Goal: Information Seeking & Learning: Check status

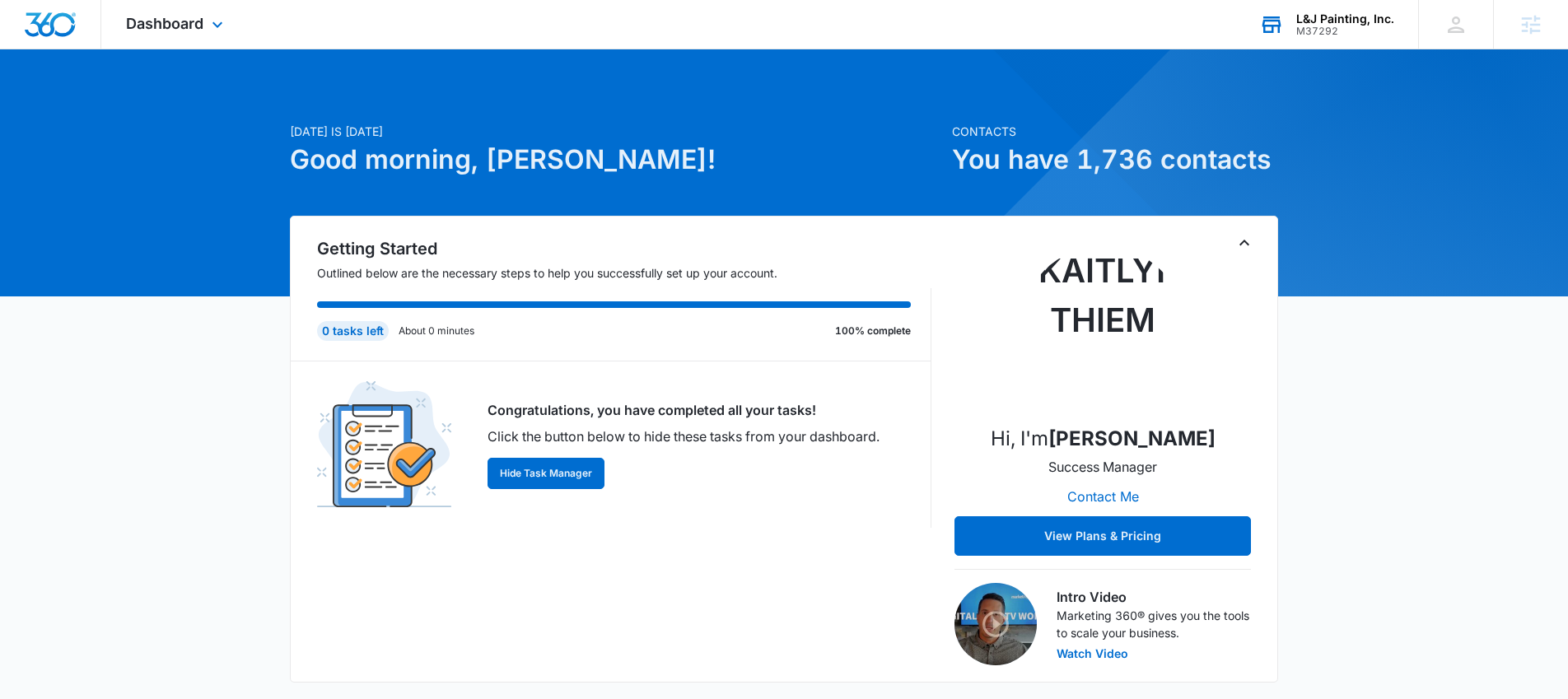
click at [1348, 32] on div "M37292" at bounding box center [1345, 31] width 98 height 12
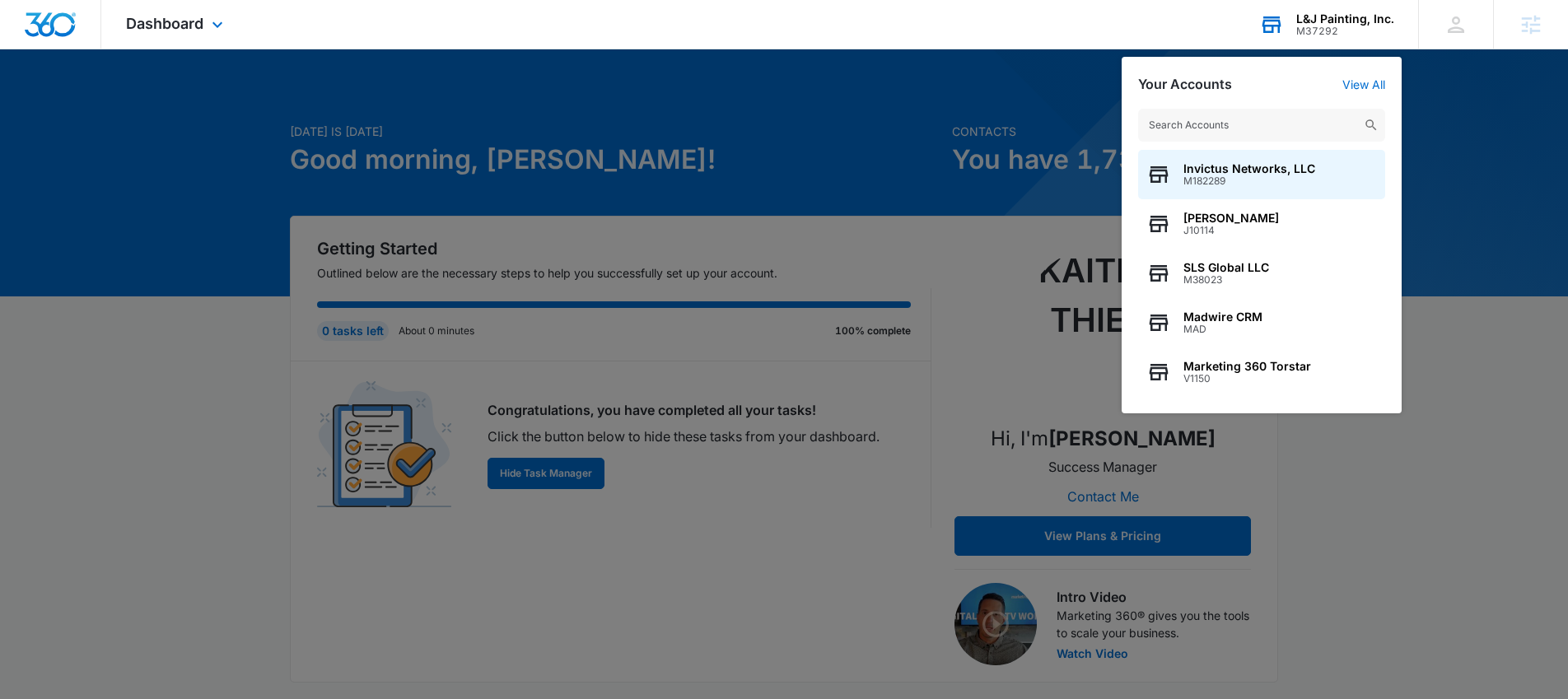
click at [1208, 121] on input "text" at bounding box center [1262, 125] width 247 height 33
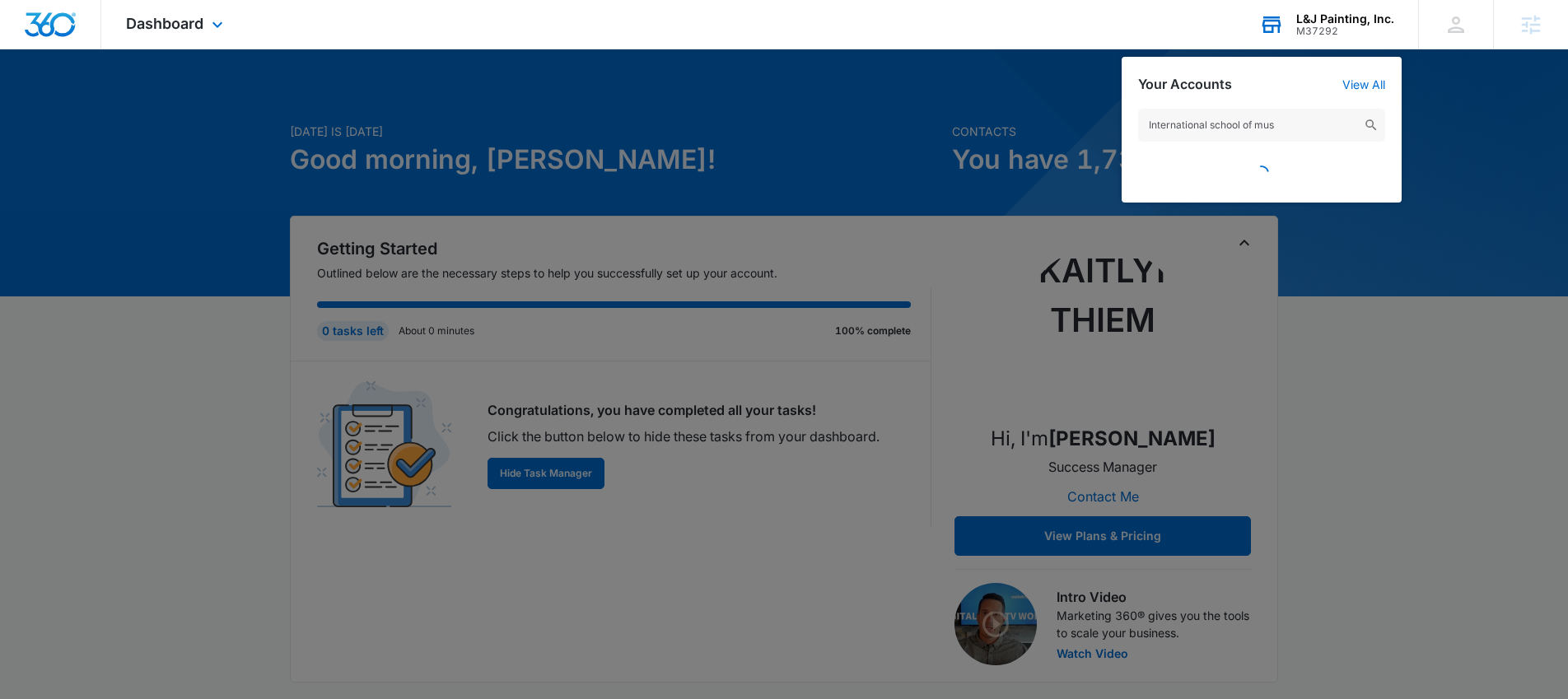
click at [1294, 125] on input "International school of mus" at bounding box center [1262, 125] width 247 height 33
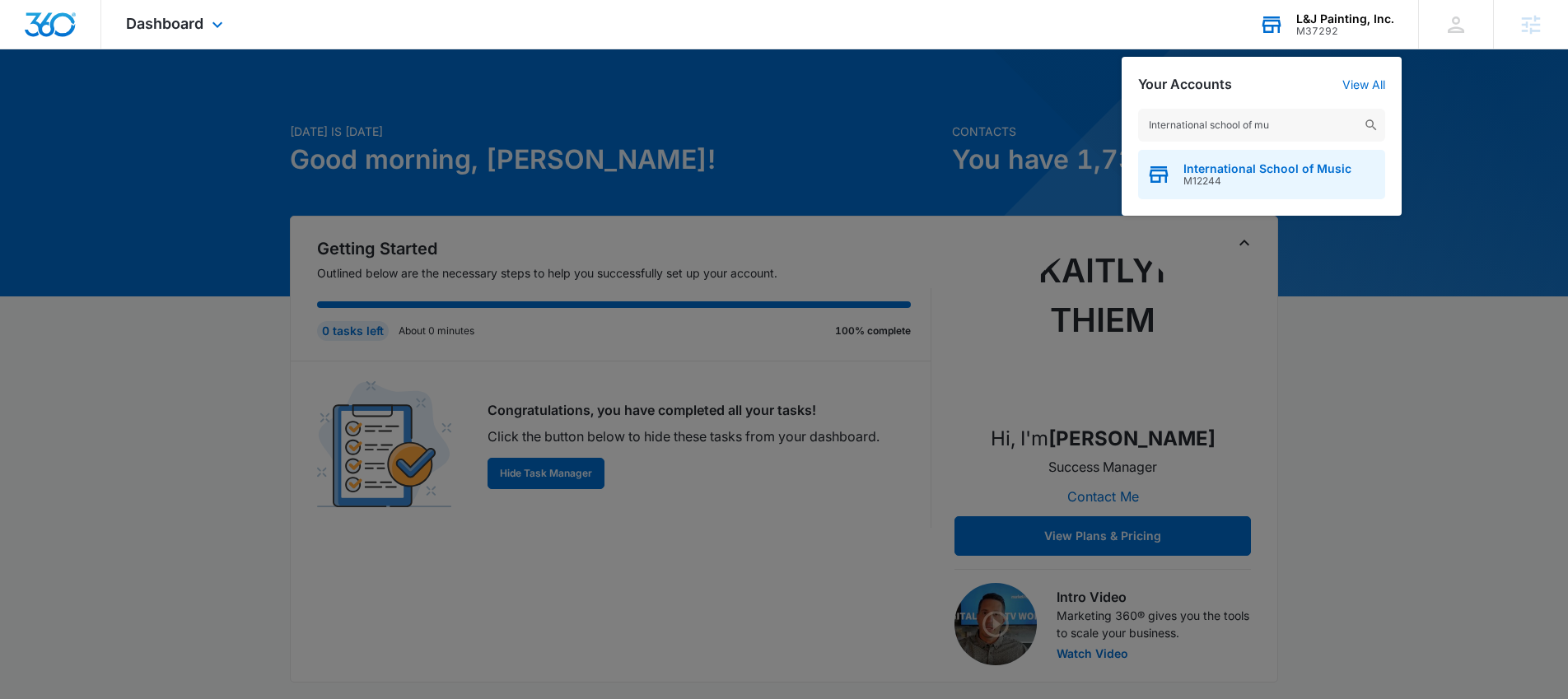
type input "International school of mu"
click at [1257, 180] on span "M12244" at bounding box center [1267, 181] width 168 height 12
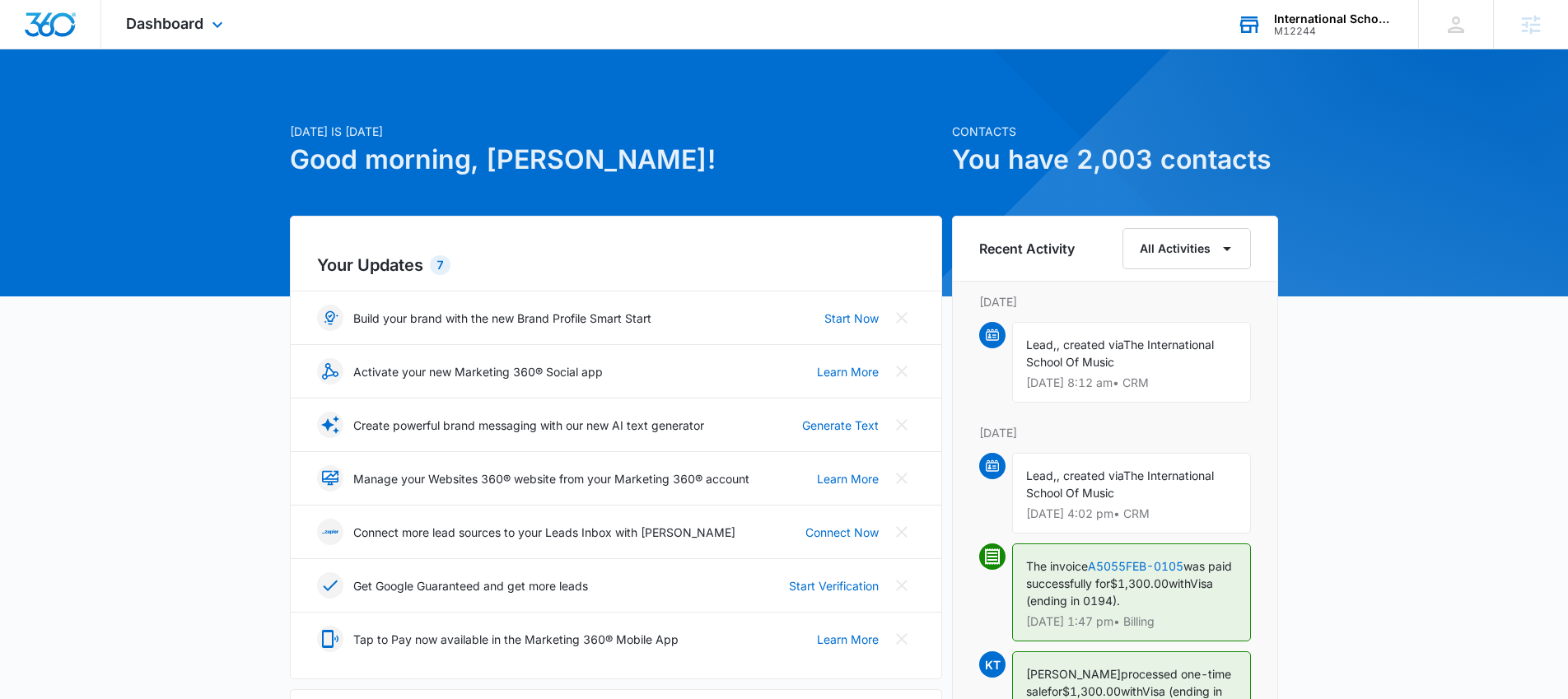
click at [179, 35] on div "Dashboard Apps Reputation Websites Forms CRM Email Social Shop Payments POS Con…" at bounding box center [176, 24] width 150 height 48
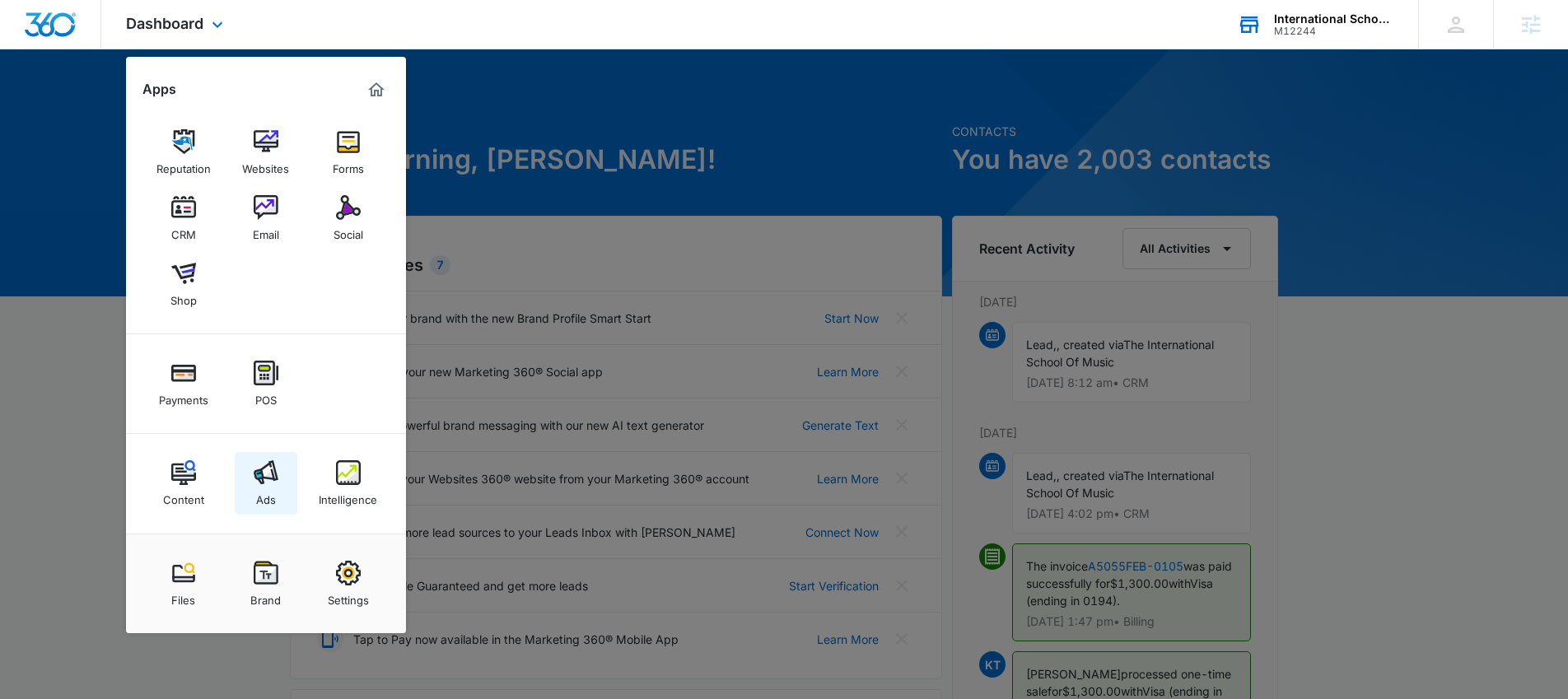
click at [279, 472] on link "Ads" at bounding box center [265, 483] width 63 height 63
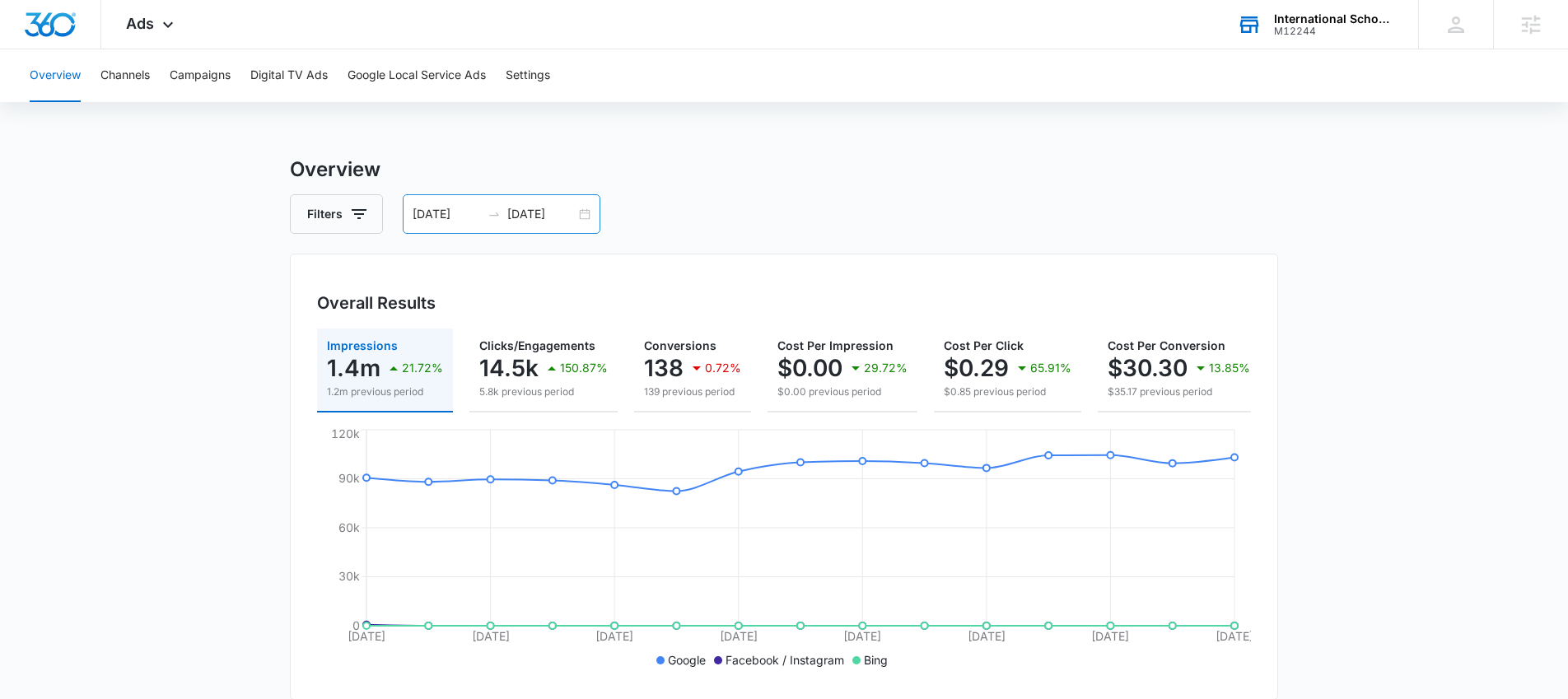
click at [578, 209] on div "[DATE] [DATE]" at bounding box center [501, 214] width 198 height 40
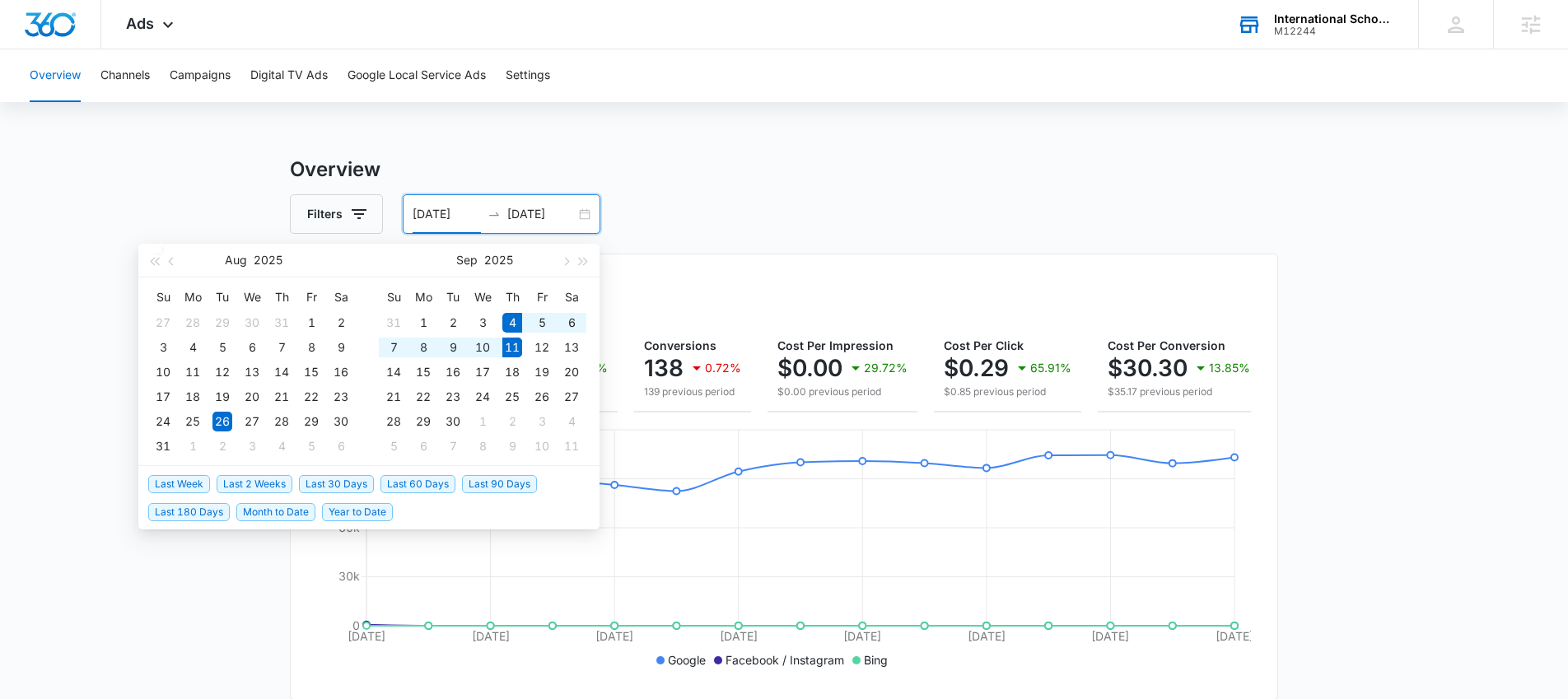
click at [187, 486] on span "Last Week" at bounding box center [179, 484] width 62 height 18
type input "[DATE]"
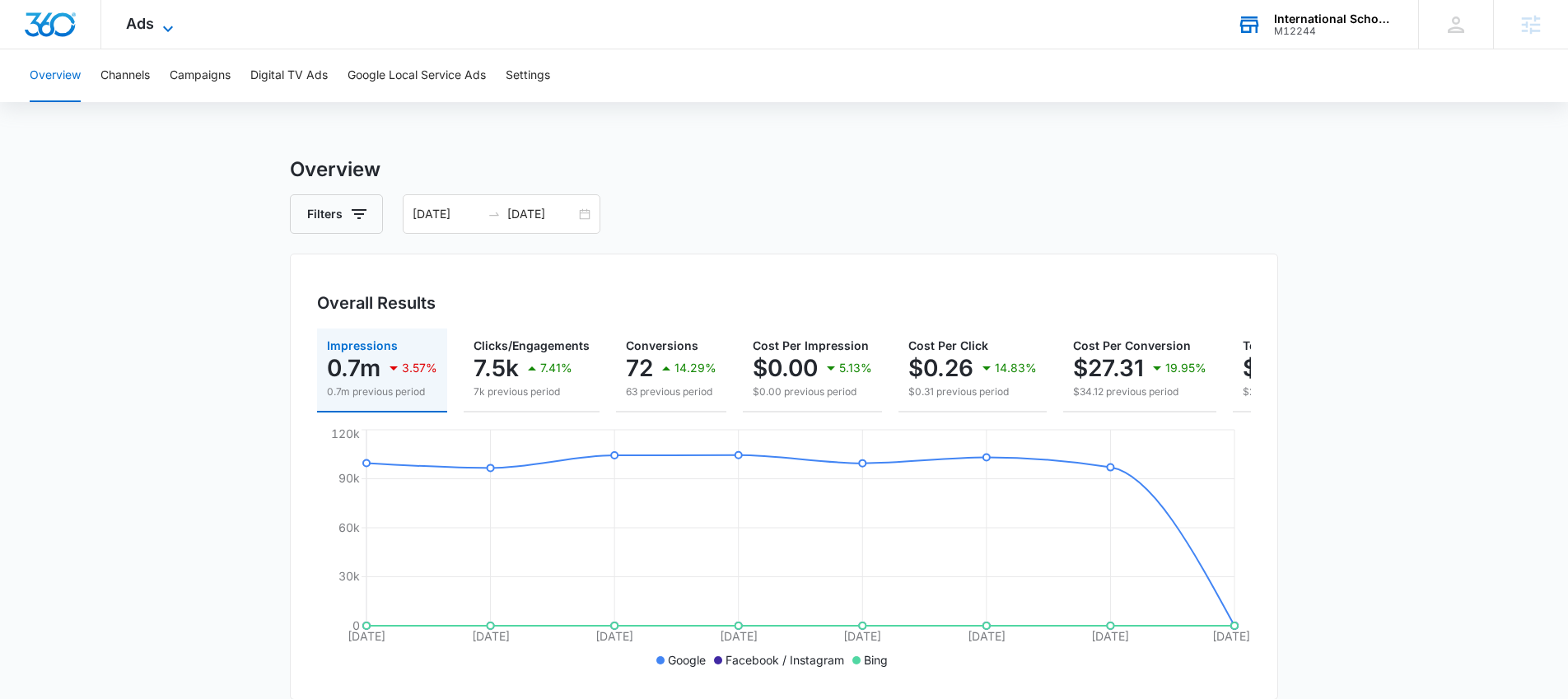
click at [160, 32] on icon at bounding box center [168, 29] width 20 height 20
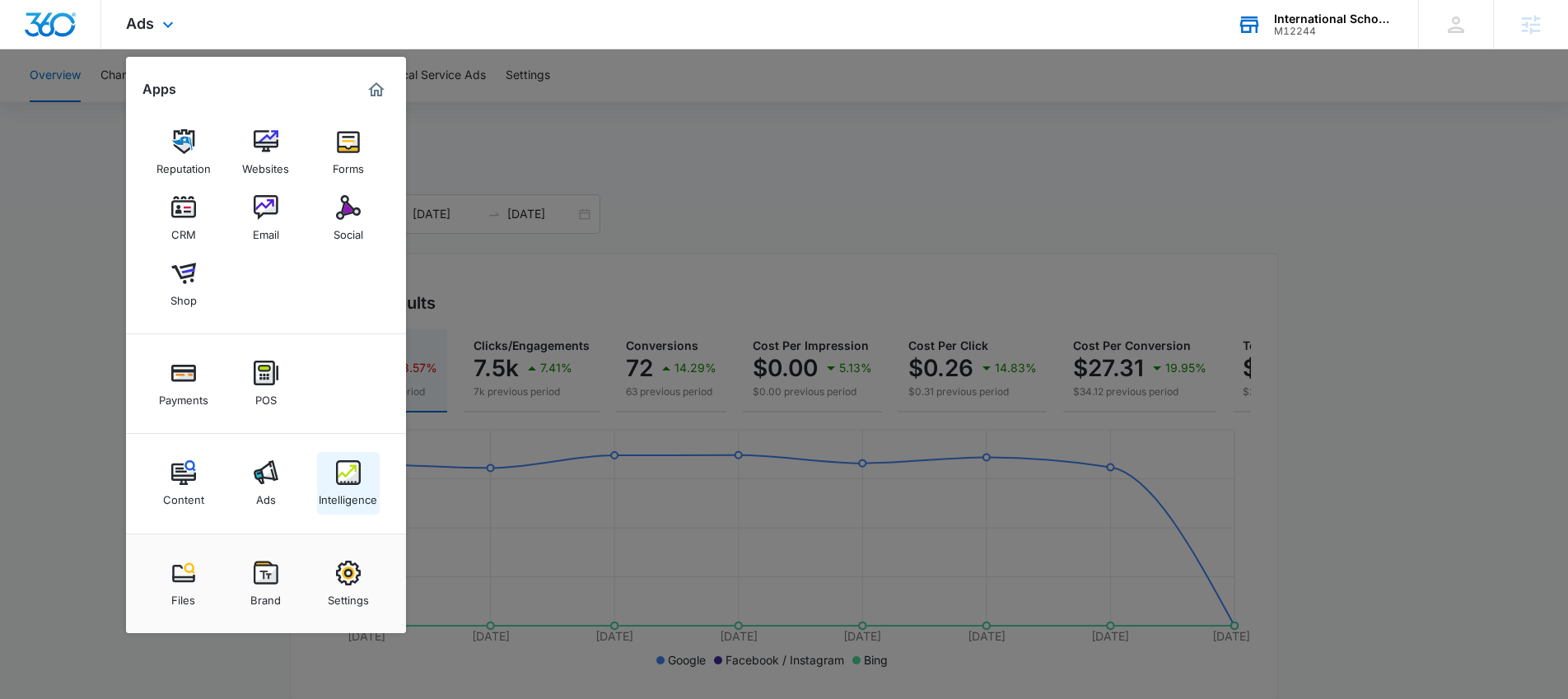
click at [341, 488] on div "Intelligence" at bounding box center [348, 496] width 59 height 21
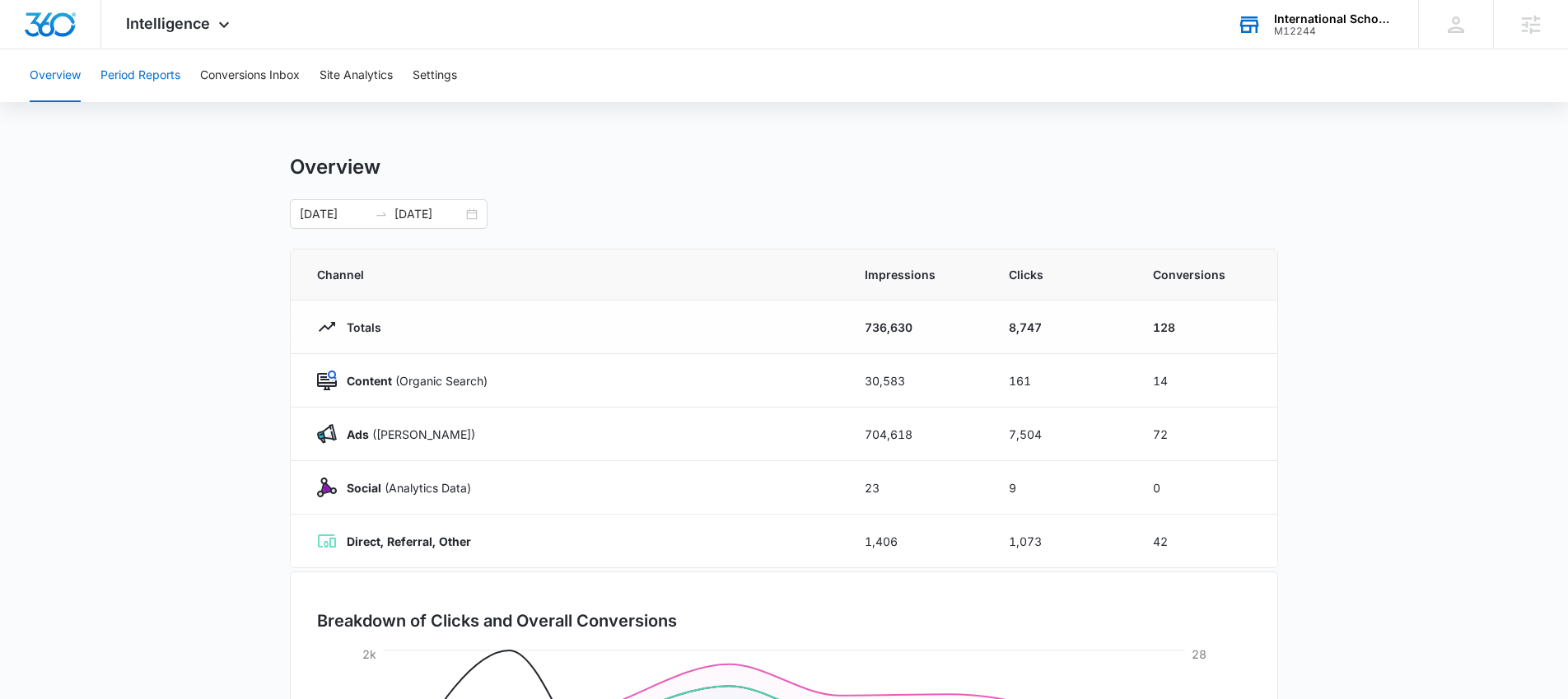
click at [141, 97] on button "Period Reports" at bounding box center [140, 75] width 80 height 53
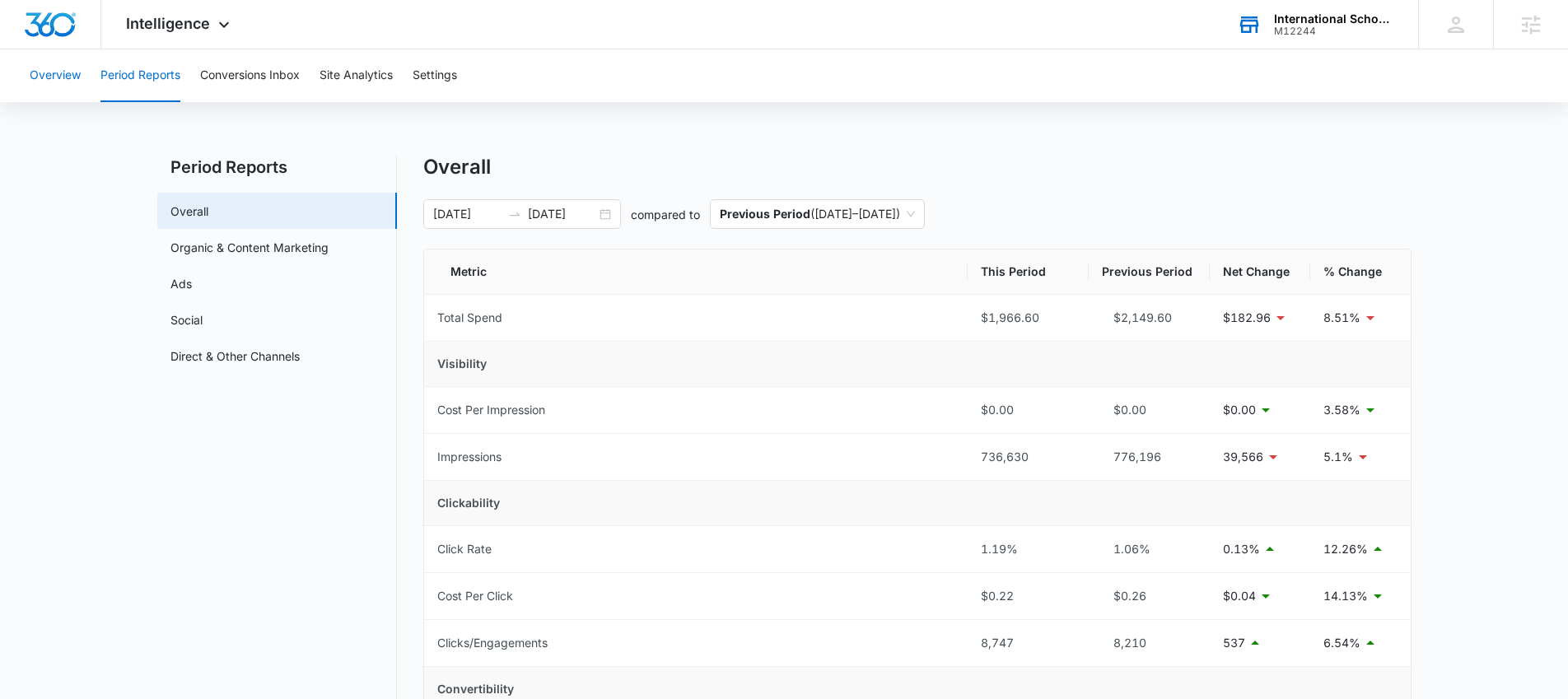
click at [76, 71] on button "Overview" at bounding box center [55, 75] width 51 height 53
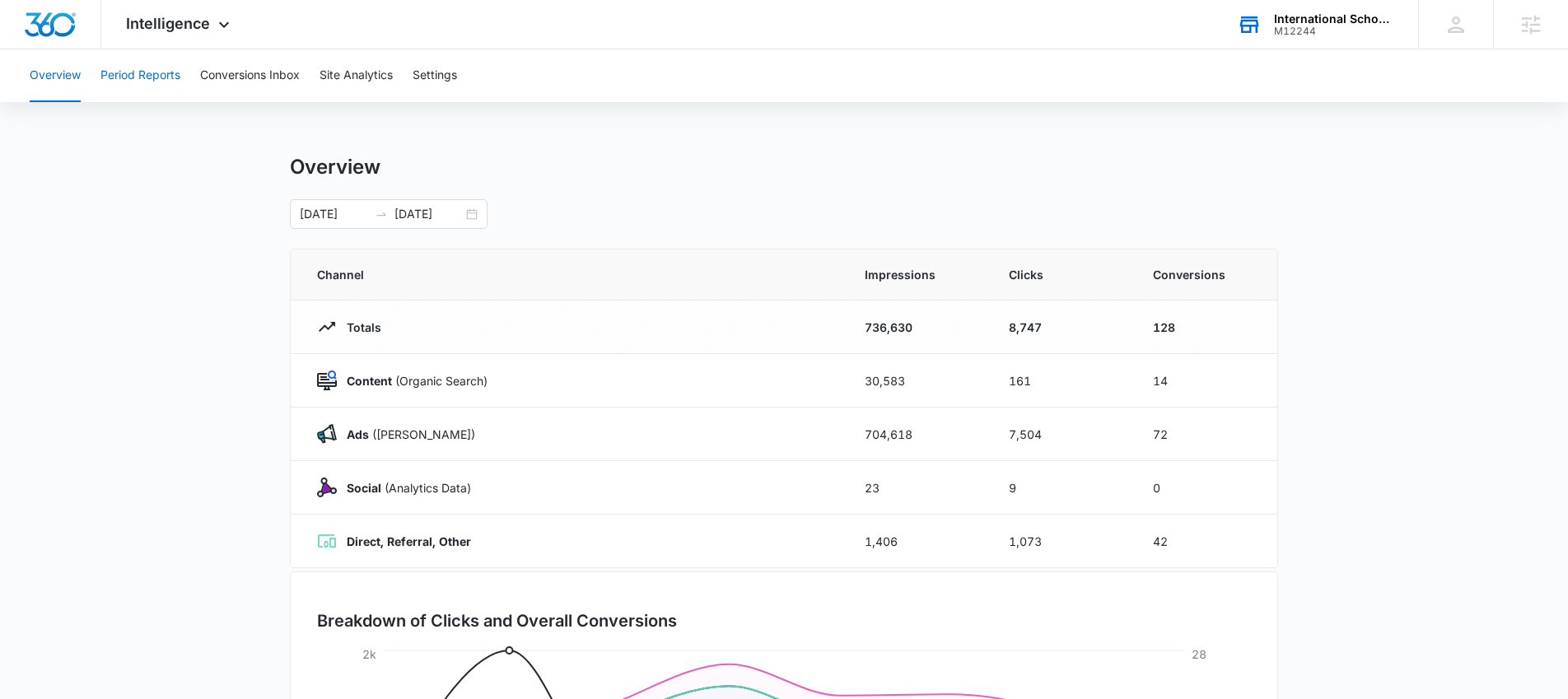
click at [145, 85] on button "Period Reports" at bounding box center [140, 75] width 80 height 53
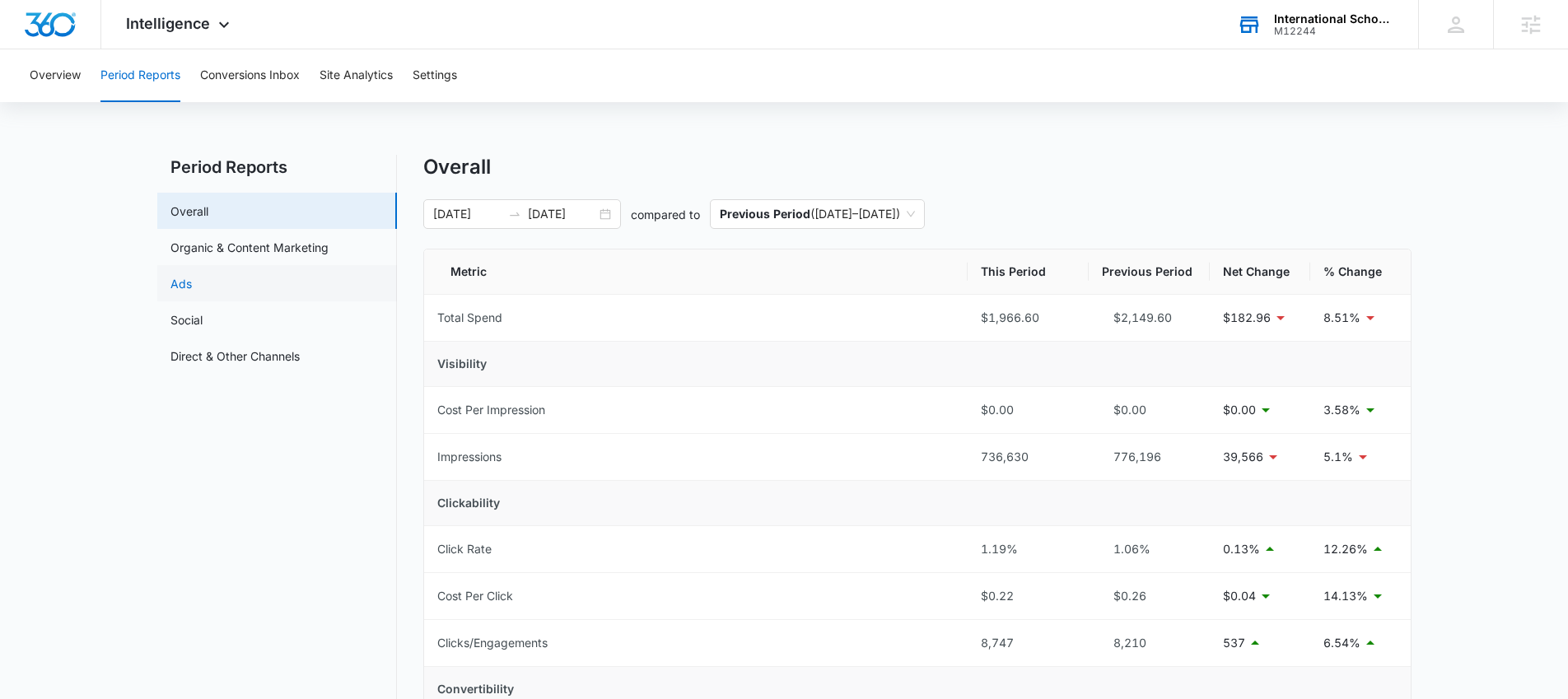
click at [192, 286] on link "Ads" at bounding box center [181, 283] width 21 height 17
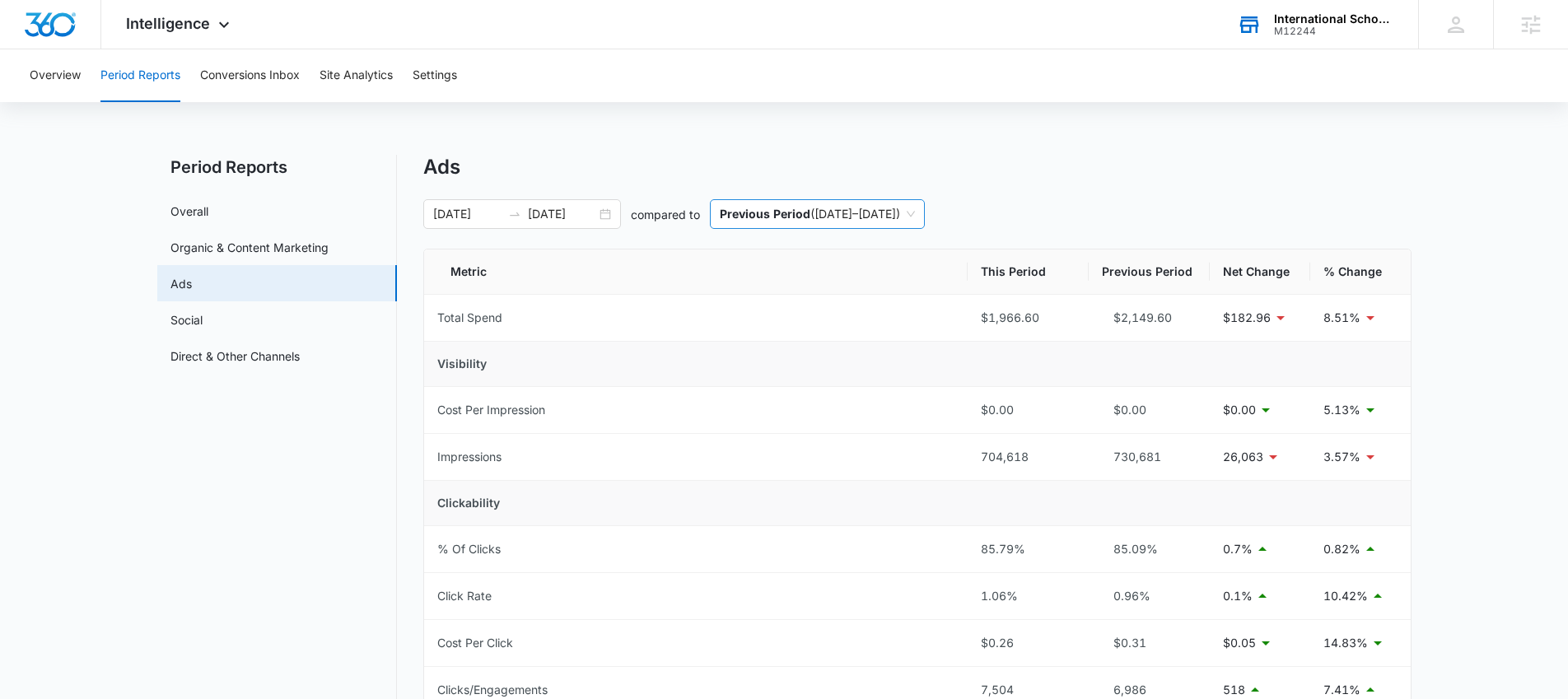
click at [803, 206] on p "Previous Period" at bounding box center [765, 213] width 91 height 14
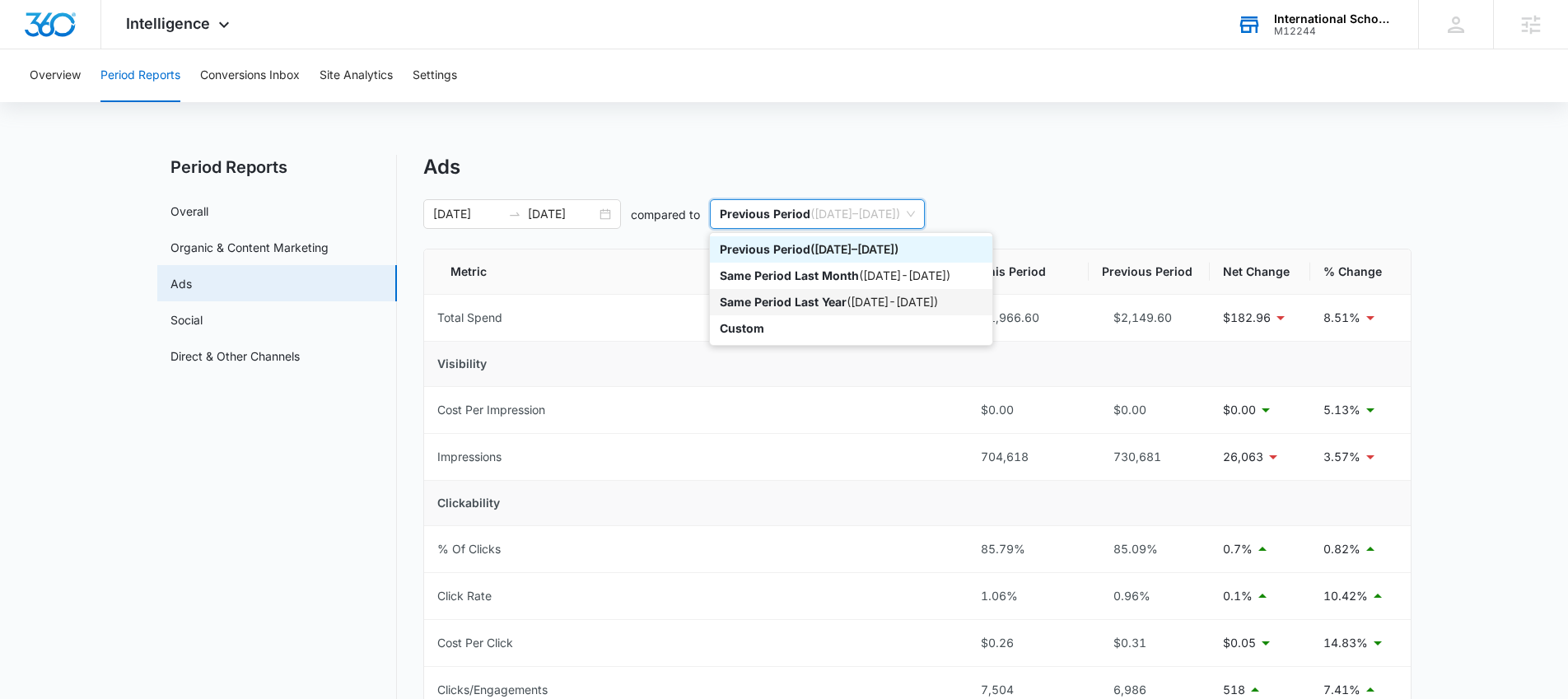
click at [760, 303] on p "Same Period Last Year" at bounding box center [784, 302] width 127 height 14
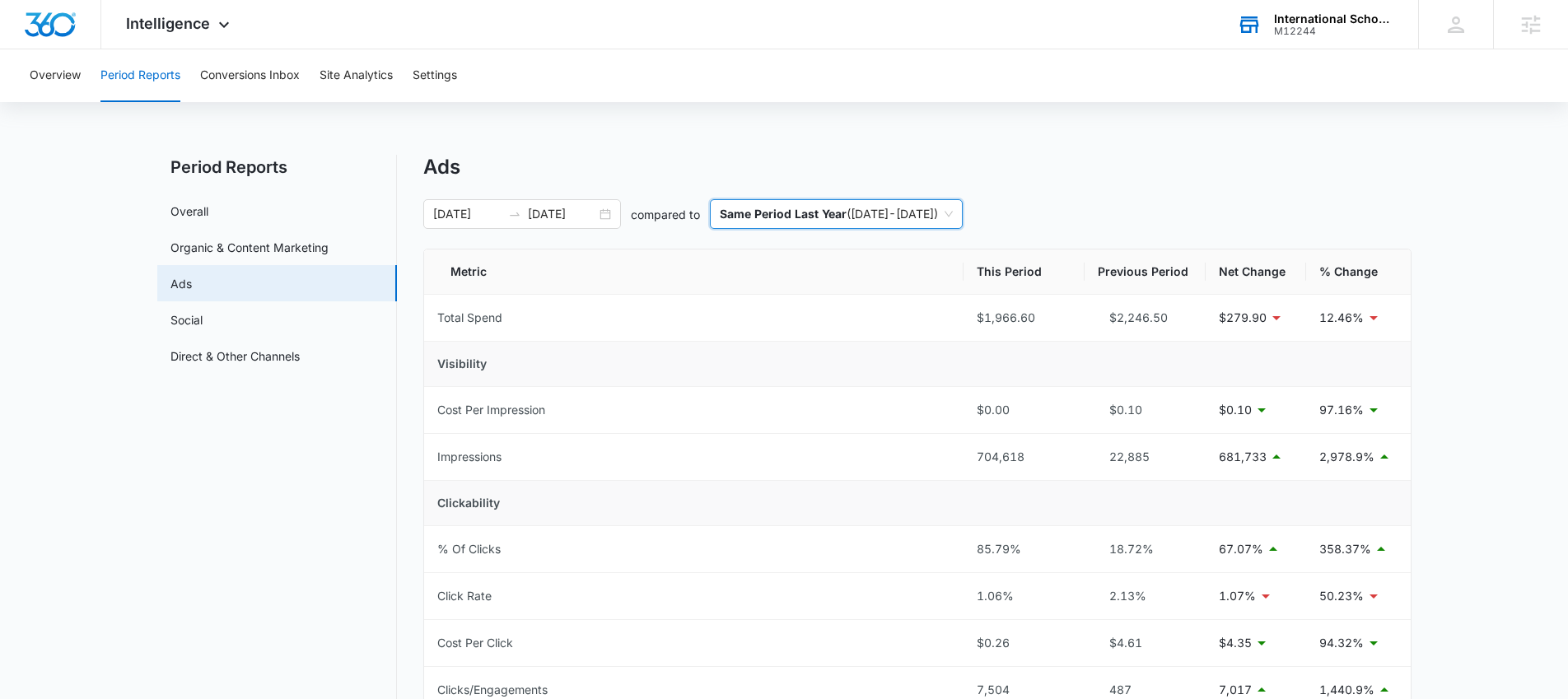
click at [303, 492] on nav "Period Reports Overall Organic & Content Marketing Ads Social Direct & Other Ch…" at bounding box center [277, 674] width 240 height 1037
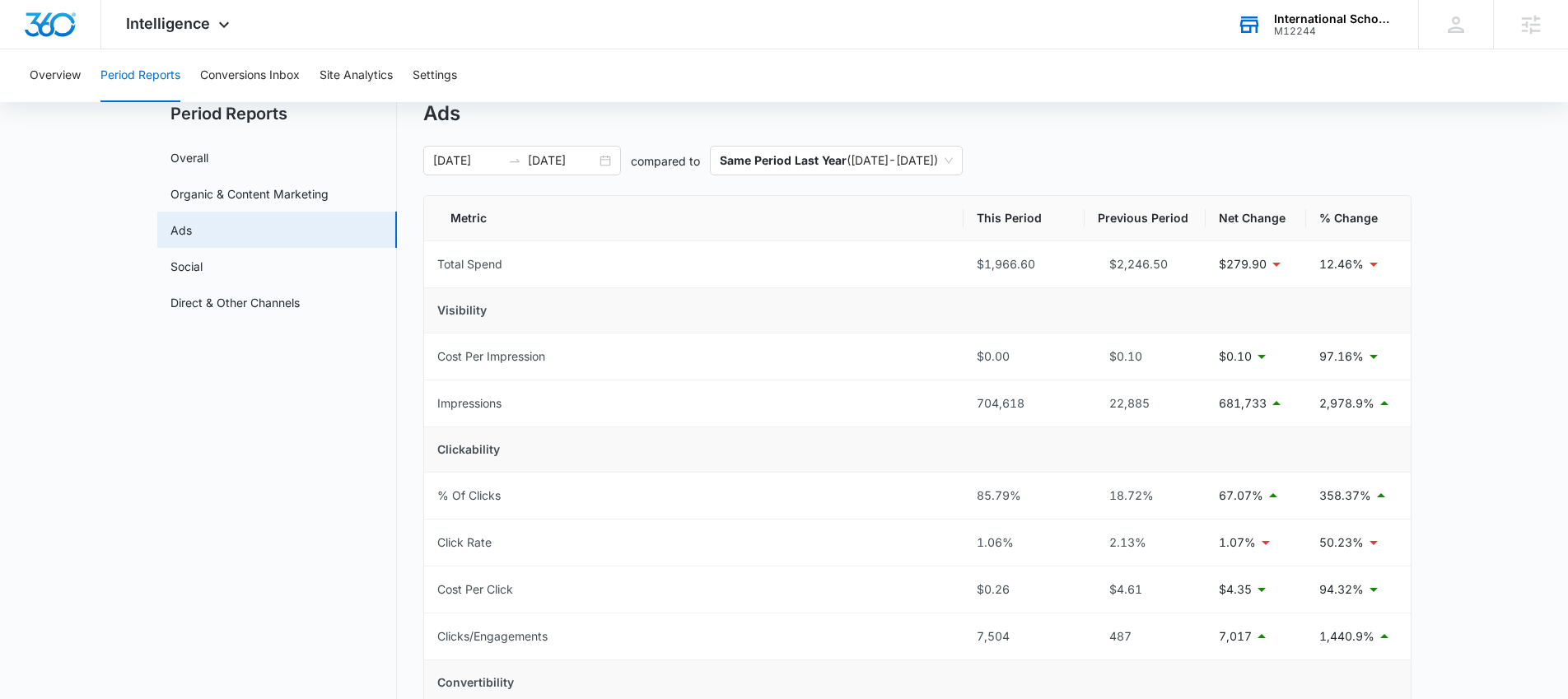
scroll to position [50, 0]
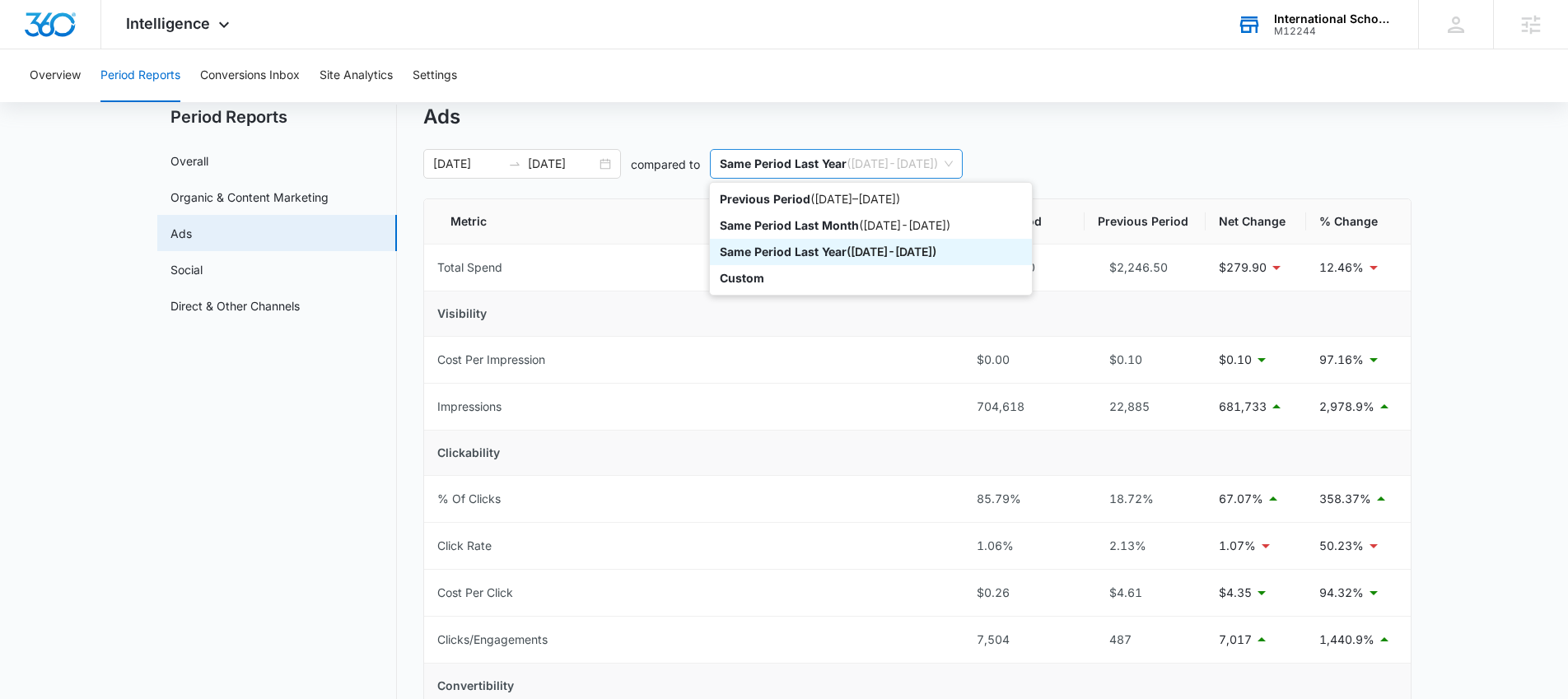
click at [927, 167] on span "Same Period Last Year ( [DATE] - [DATE] )" at bounding box center [837, 163] width 233 height 28
click at [607, 162] on div "[DATE] [DATE]" at bounding box center [521, 164] width 198 height 30
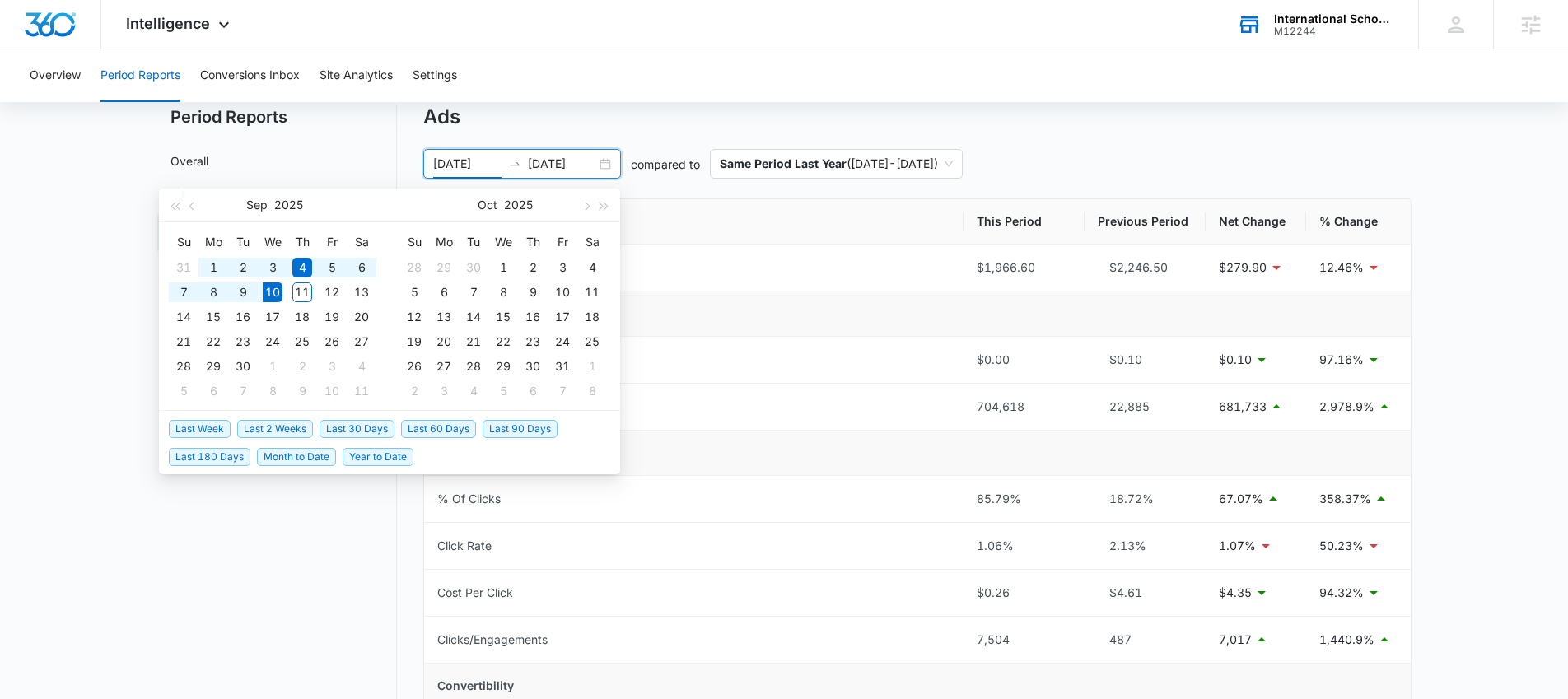
click at [339, 427] on span "Last 30 Days" at bounding box center [357, 429] width 75 height 18
type input "[DATE]"
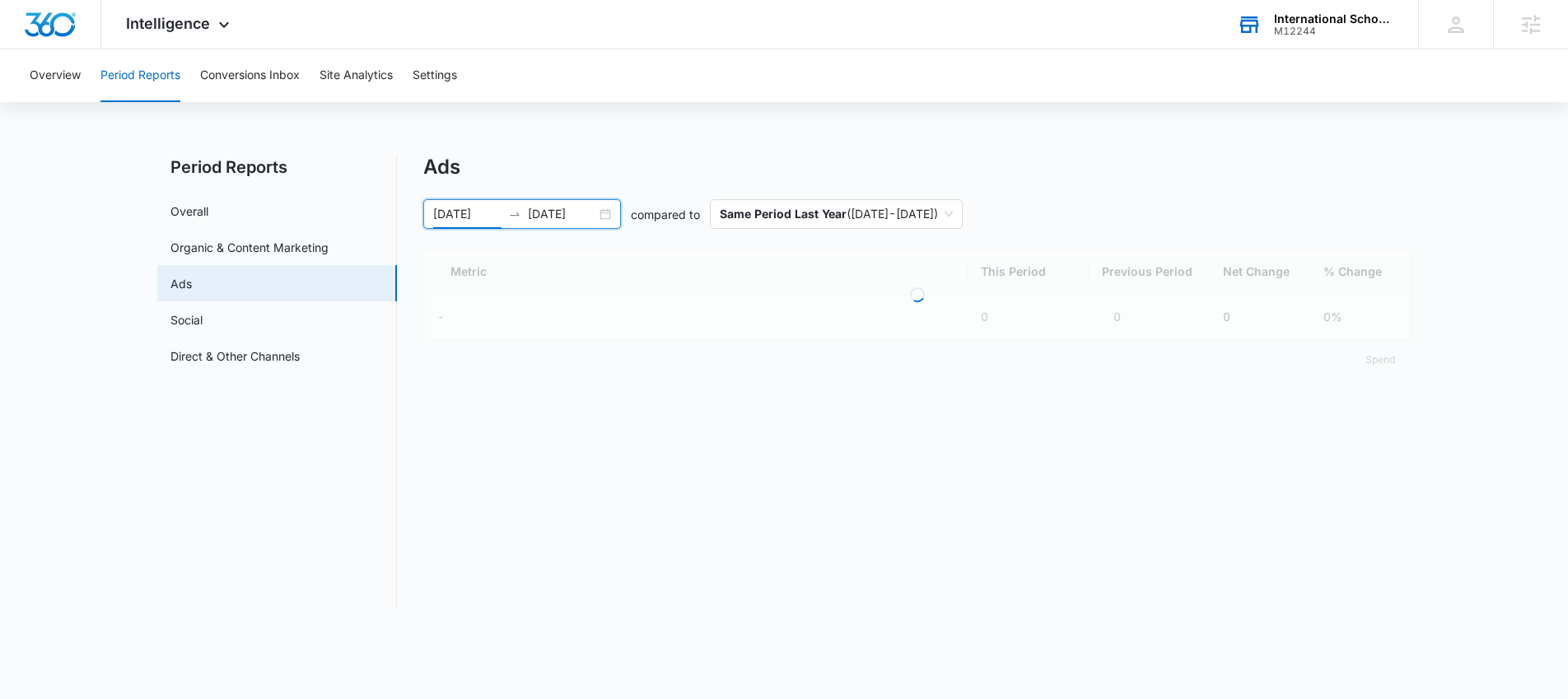
scroll to position [0, 0]
click at [827, 215] on p "Same Period Last Year" at bounding box center [784, 213] width 127 height 14
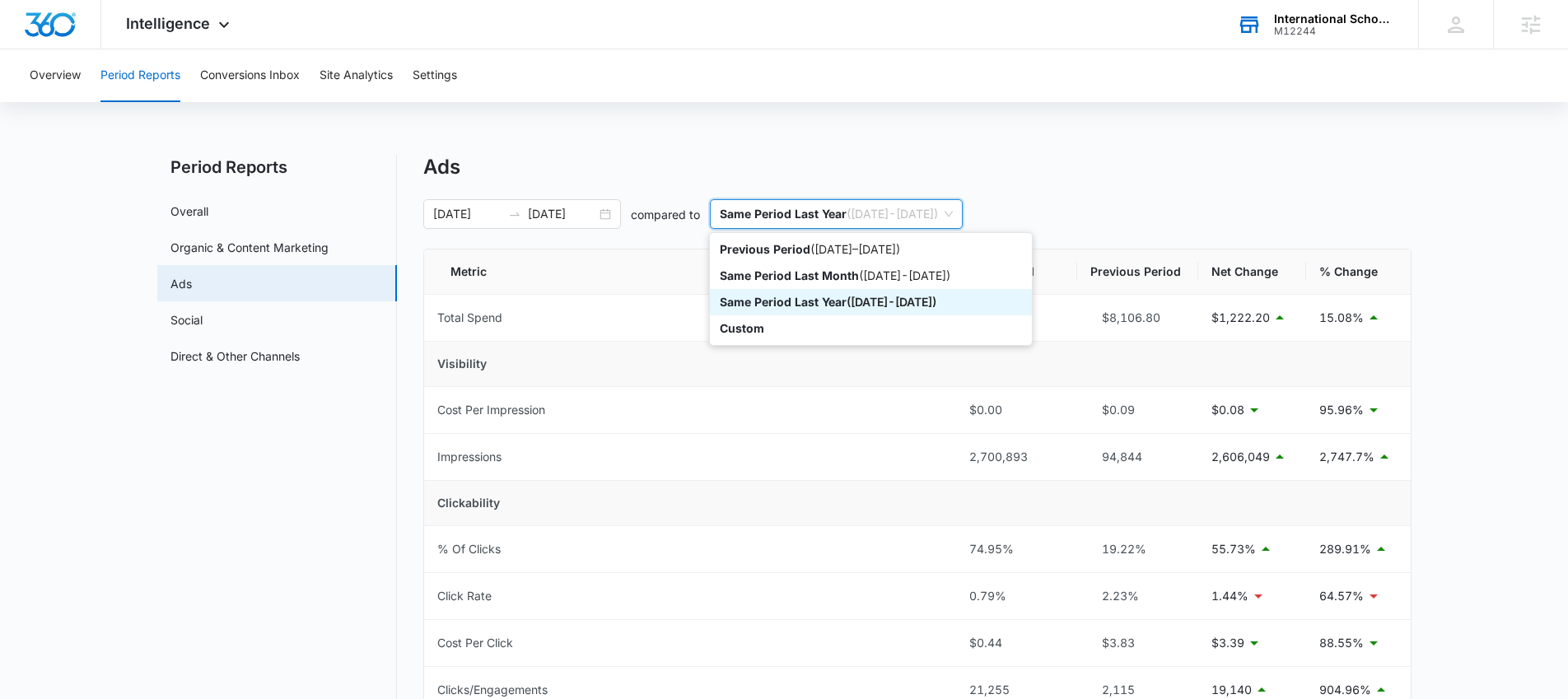
click at [788, 302] on p "Same Period Last Year" at bounding box center [784, 302] width 127 height 14
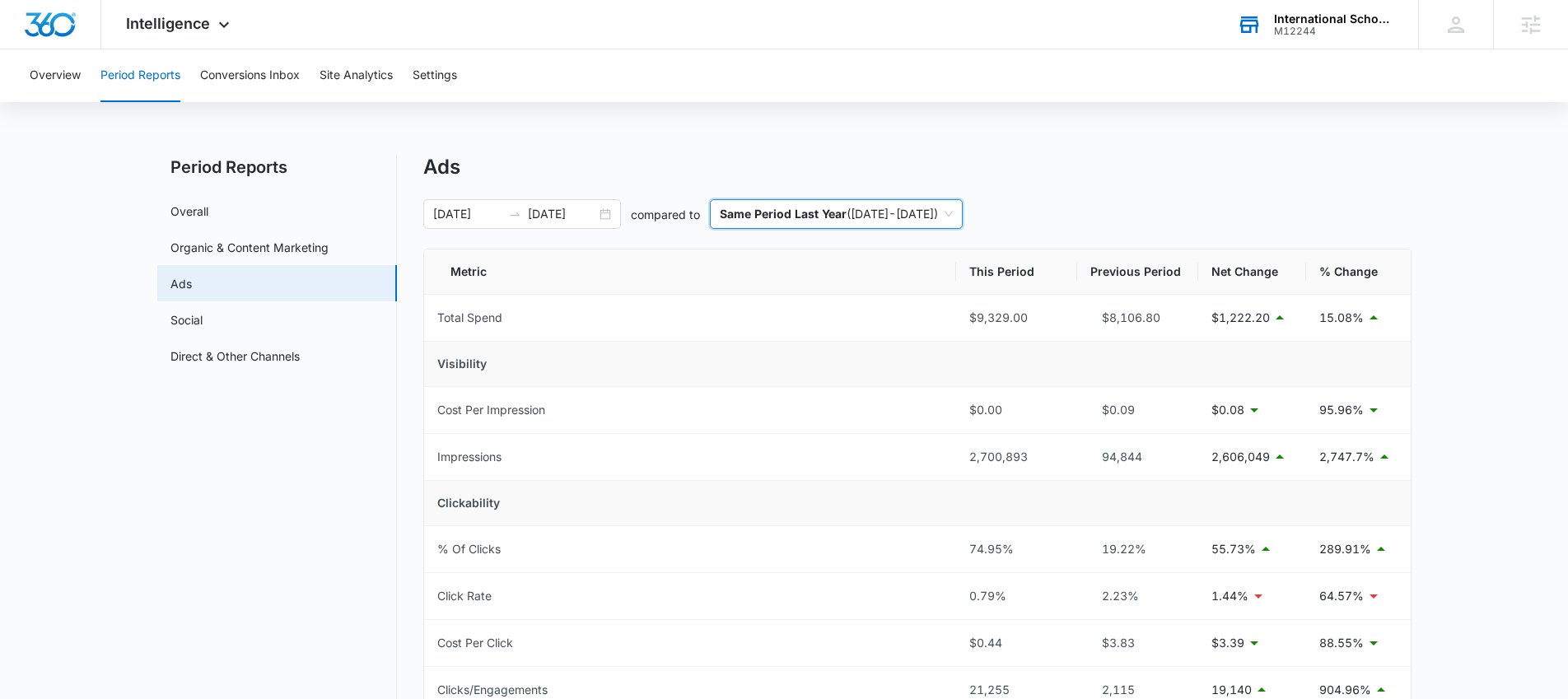
click at [1116, 185] on div "Ads [DATE] [DATE] compared to last-year Same Period Last Year ( [DATE] - [DATE]…" at bounding box center [917, 664] width 988 height 1018
click at [607, 212] on div "[DATE] [DATE]" at bounding box center [521, 214] width 198 height 30
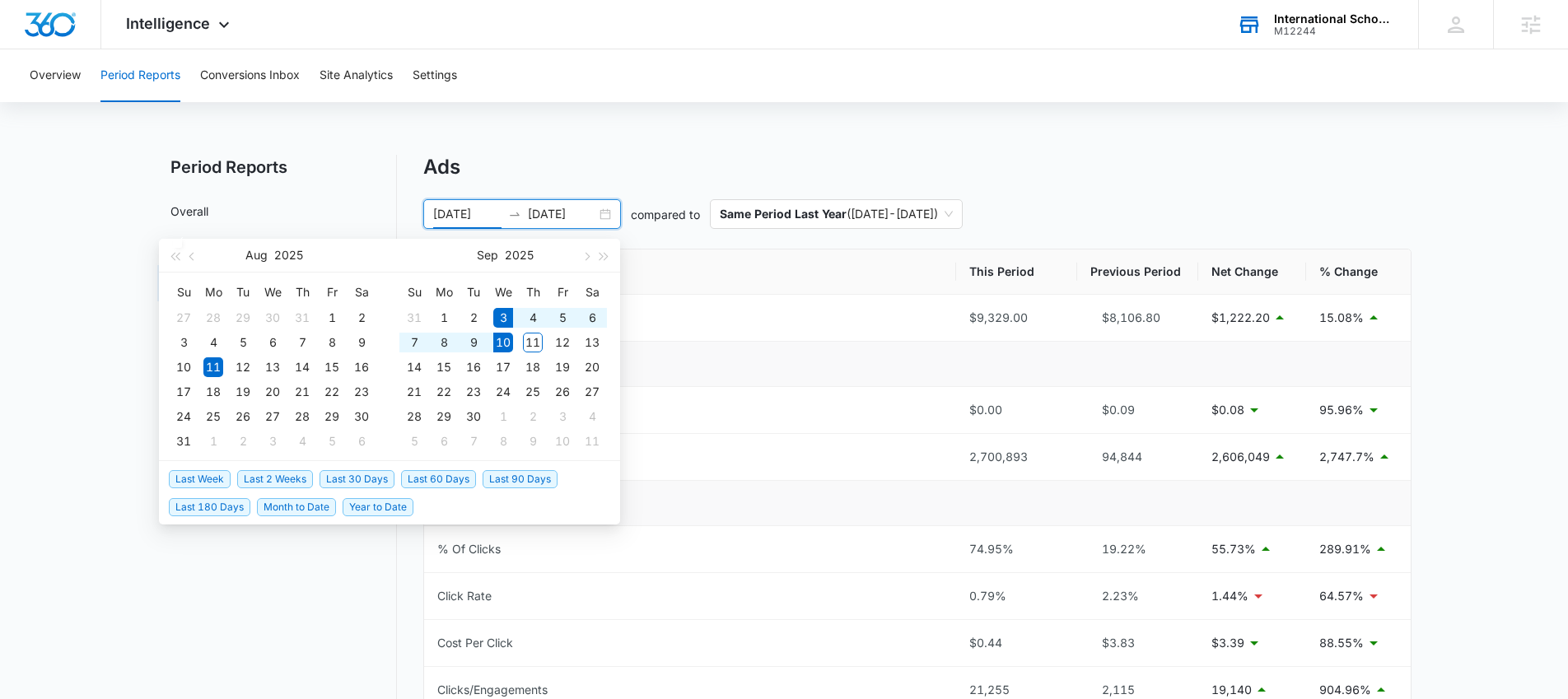
click at [206, 470] on span "Last Week" at bounding box center [199, 479] width 62 height 18
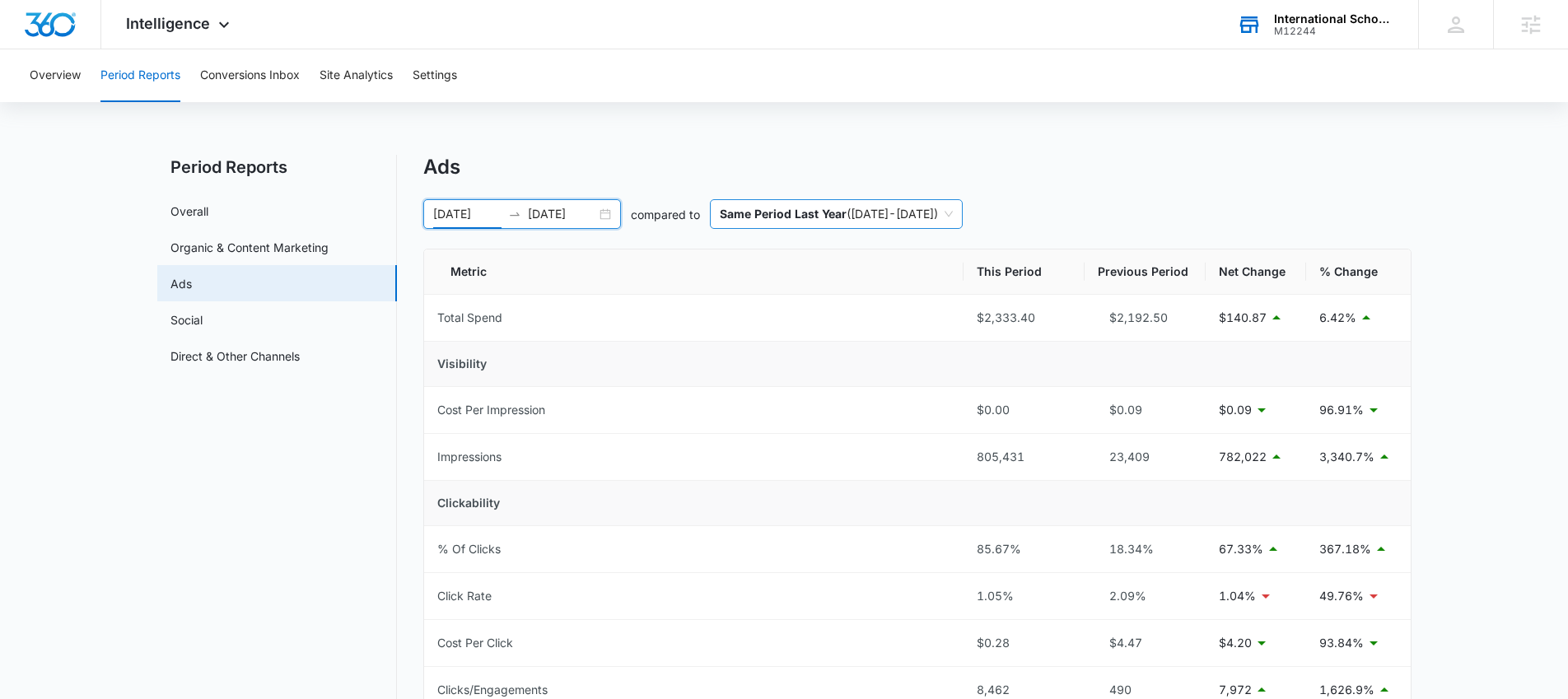
click at [902, 222] on span "Same Period Last Year ( [DATE] - [DATE] )" at bounding box center [837, 214] width 233 height 28
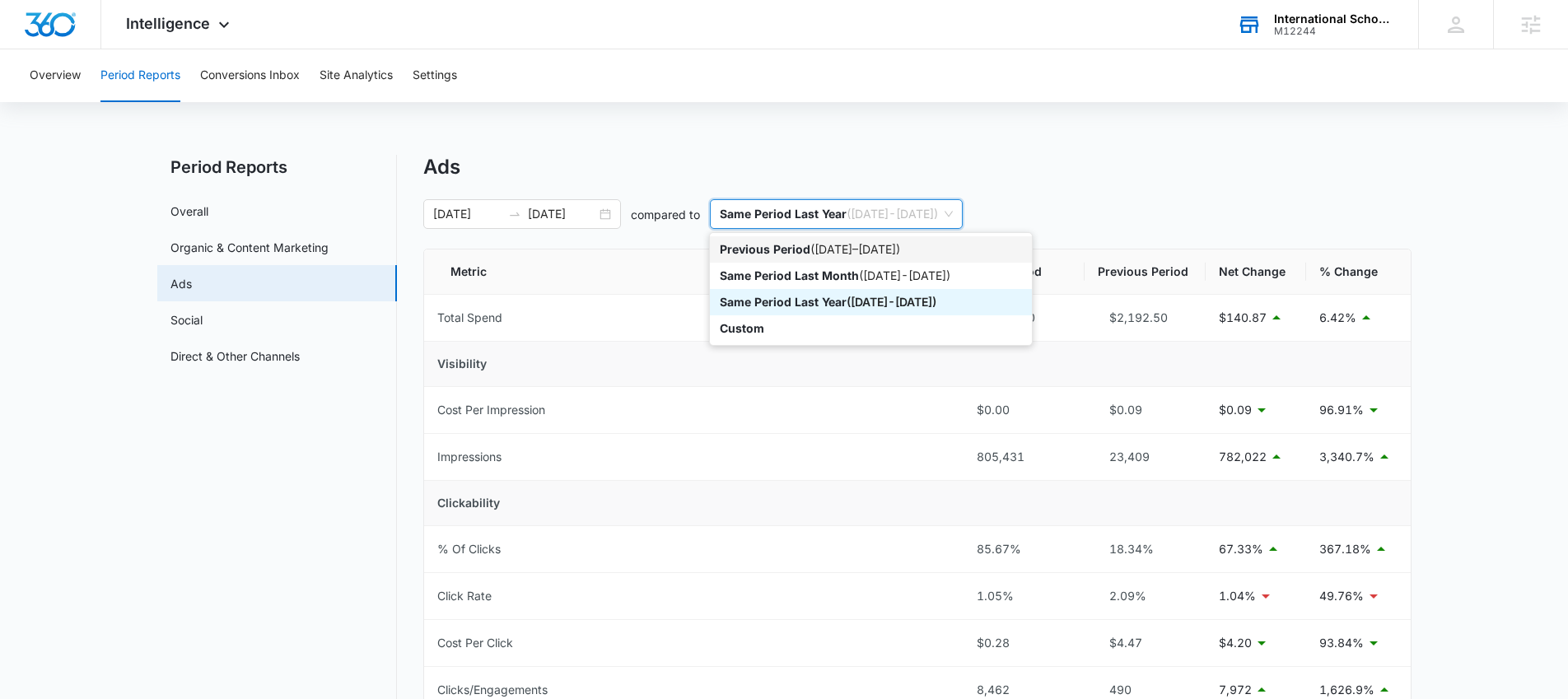
click at [824, 257] on div "Previous Period ( [DATE] – [DATE] )" at bounding box center [871, 249] width 303 height 18
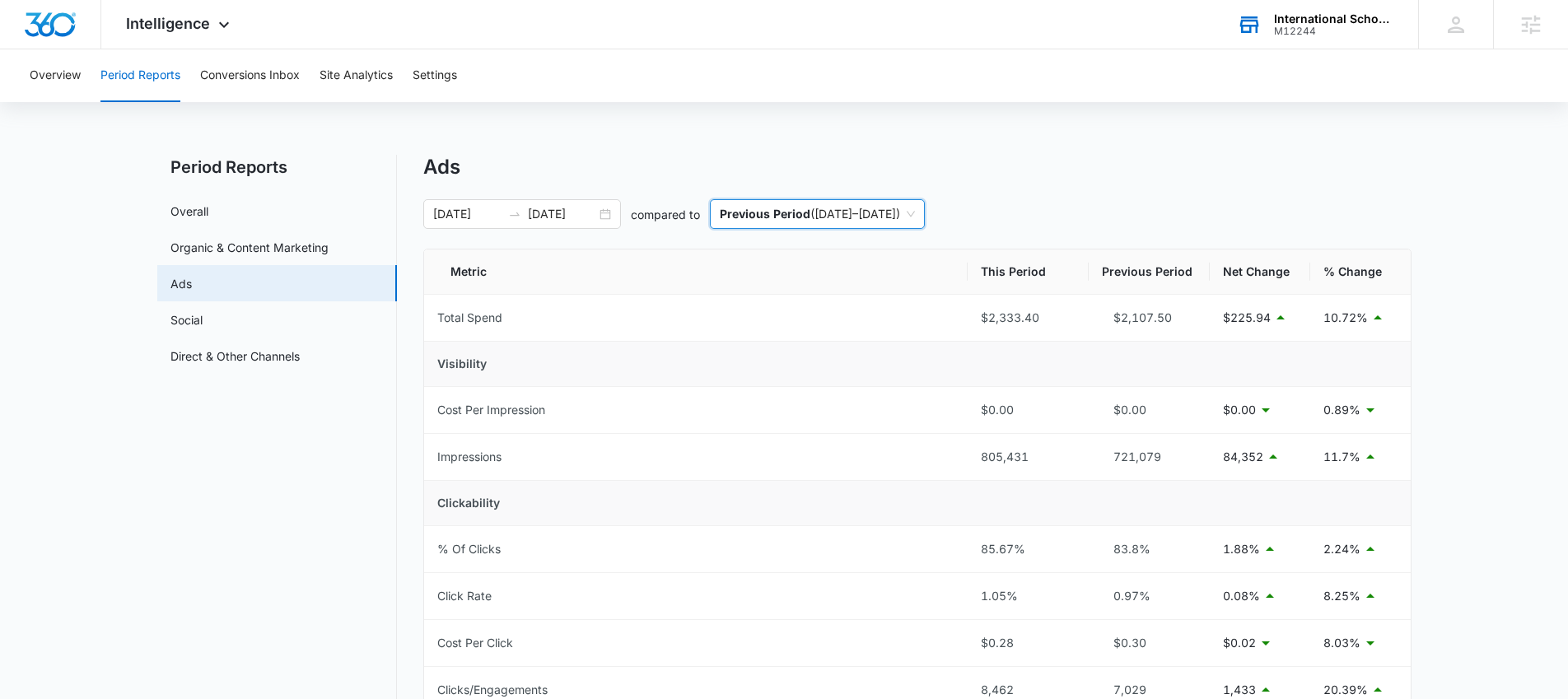
click at [266, 500] on nav "Period Reports Overall Organic & Content Marketing Ads Social Direct & Other Ch…" at bounding box center [277, 674] width 240 height 1037
click at [595, 227] on div "[DATE] [DATE]" at bounding box center [521, 214] width 198 height 30
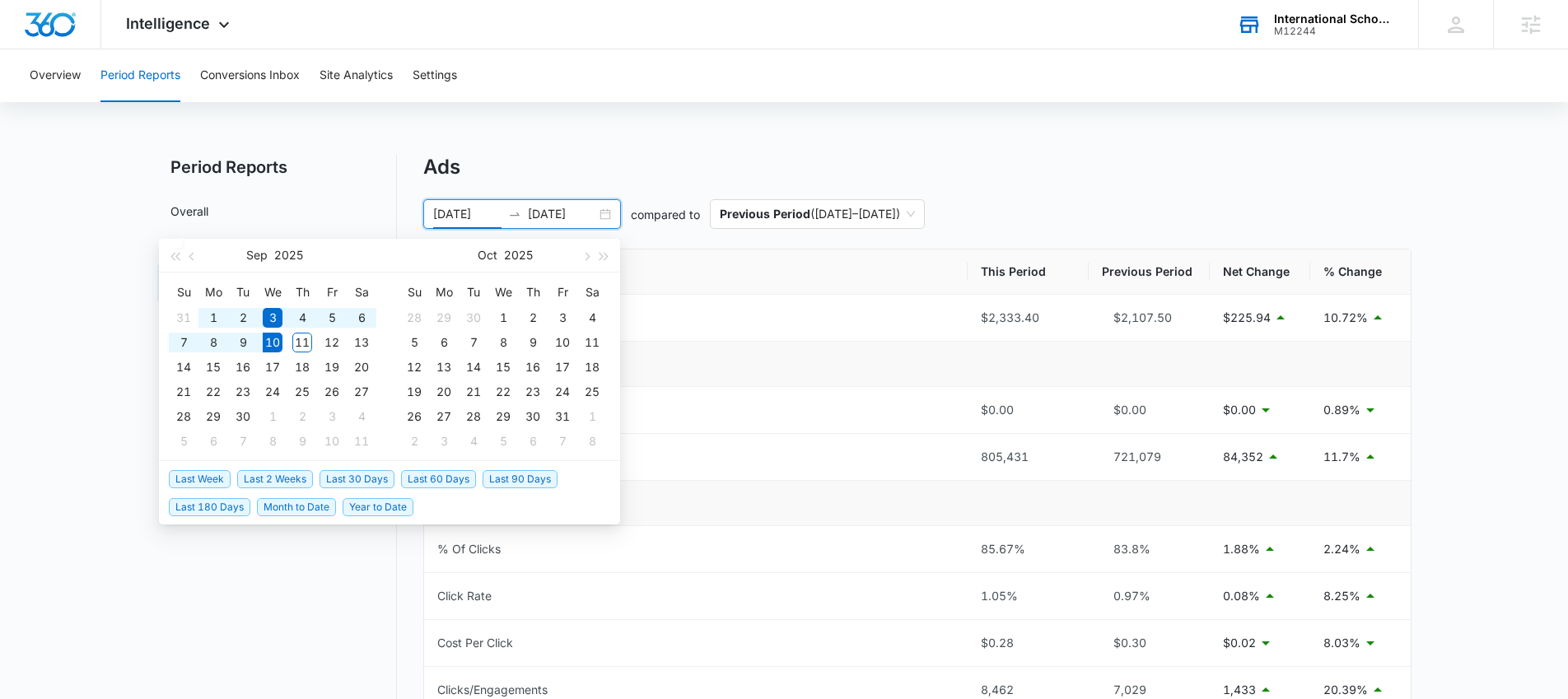
click at [341, 486] on span "Last 30 Days" at bounding box center [357, 479] width 75 height 18
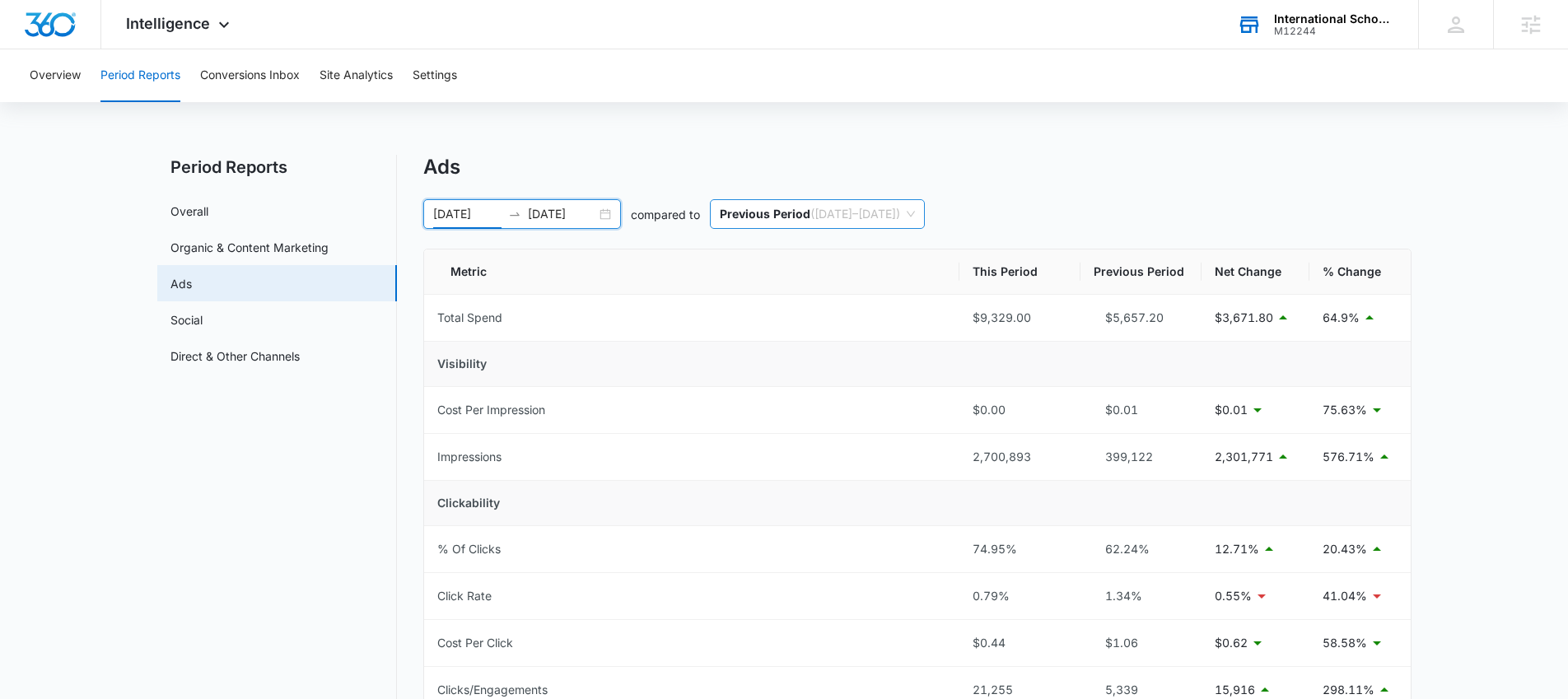
click at [843, 212] on span "Previous Period ( [DATE] – [DATE] )" at bounding box center [817, 214] width 195 height 28
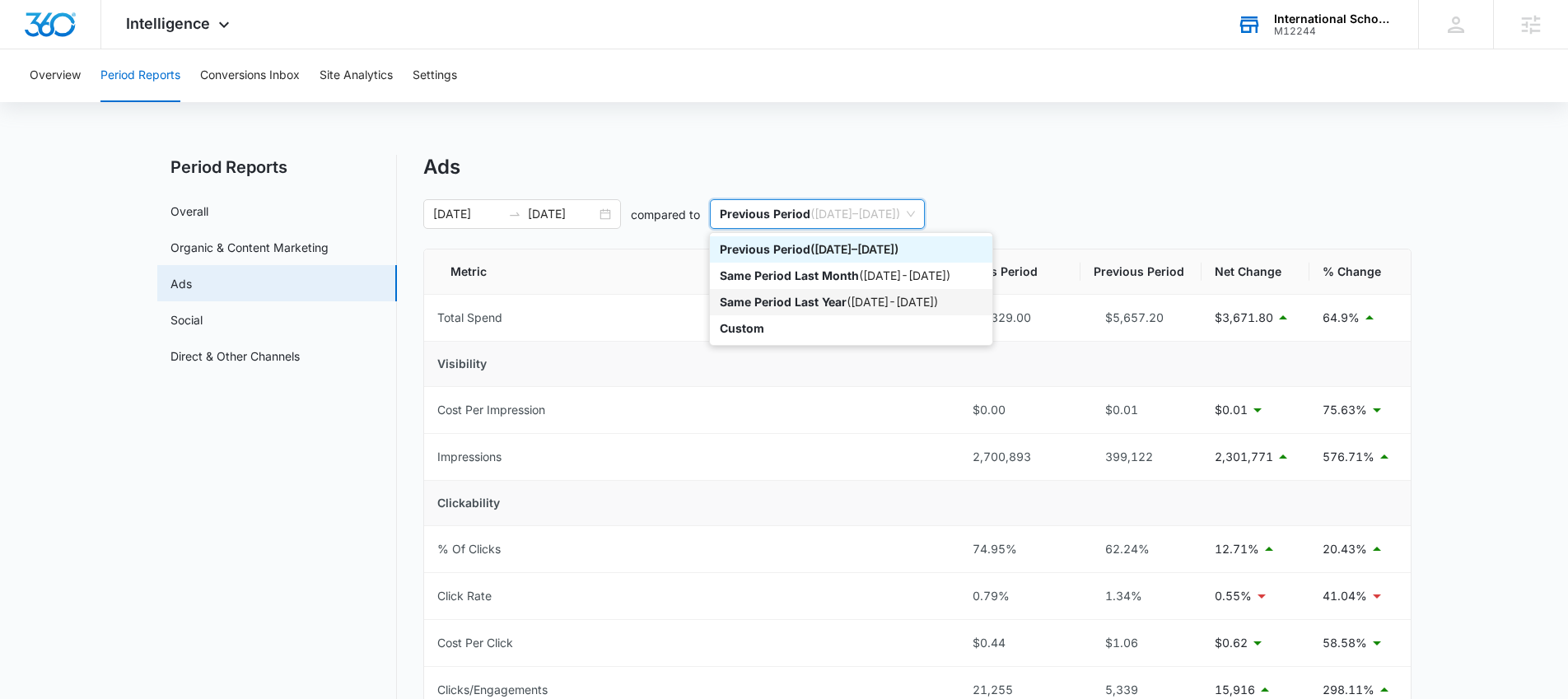
click at [768, 308] on p "Same Period Last Year" at bounding box center [784, 302] width 127 height 14
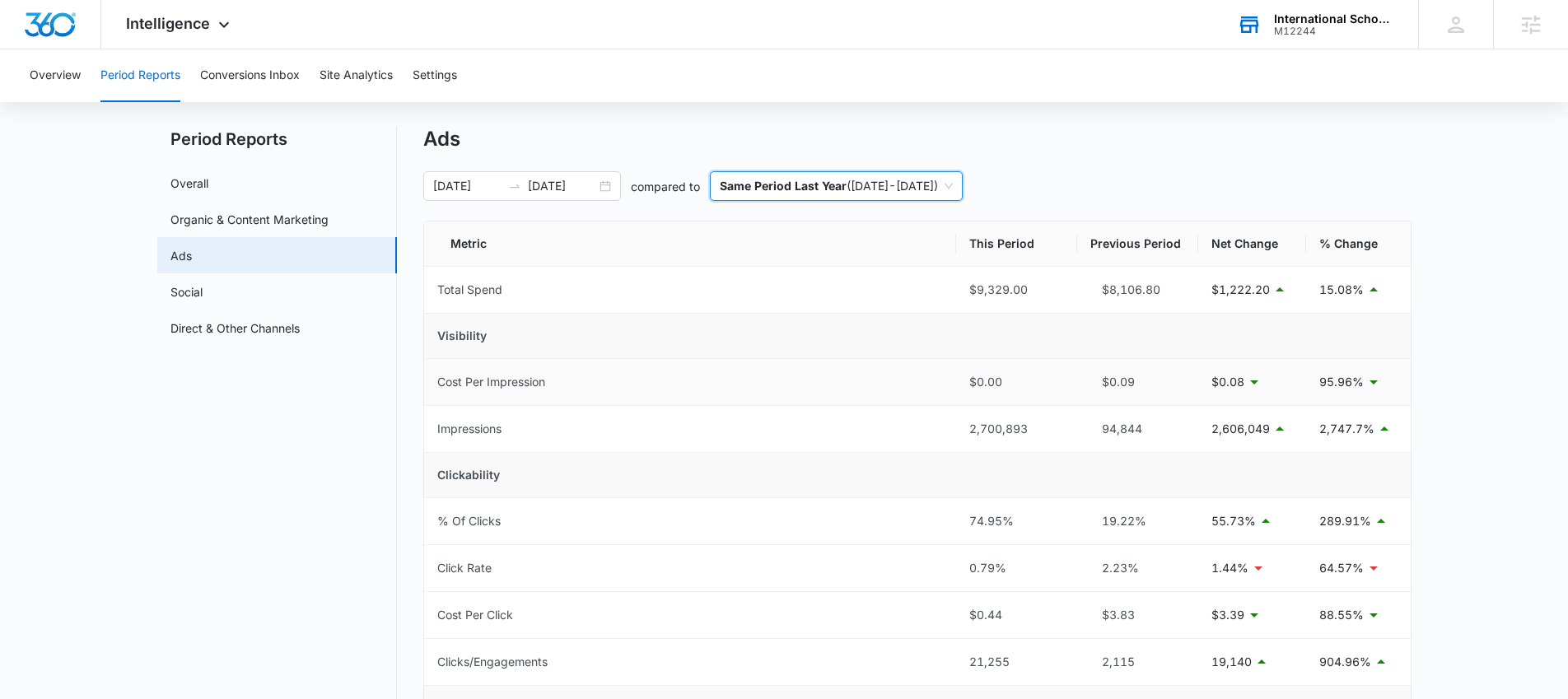
scroll to position [20, 0]
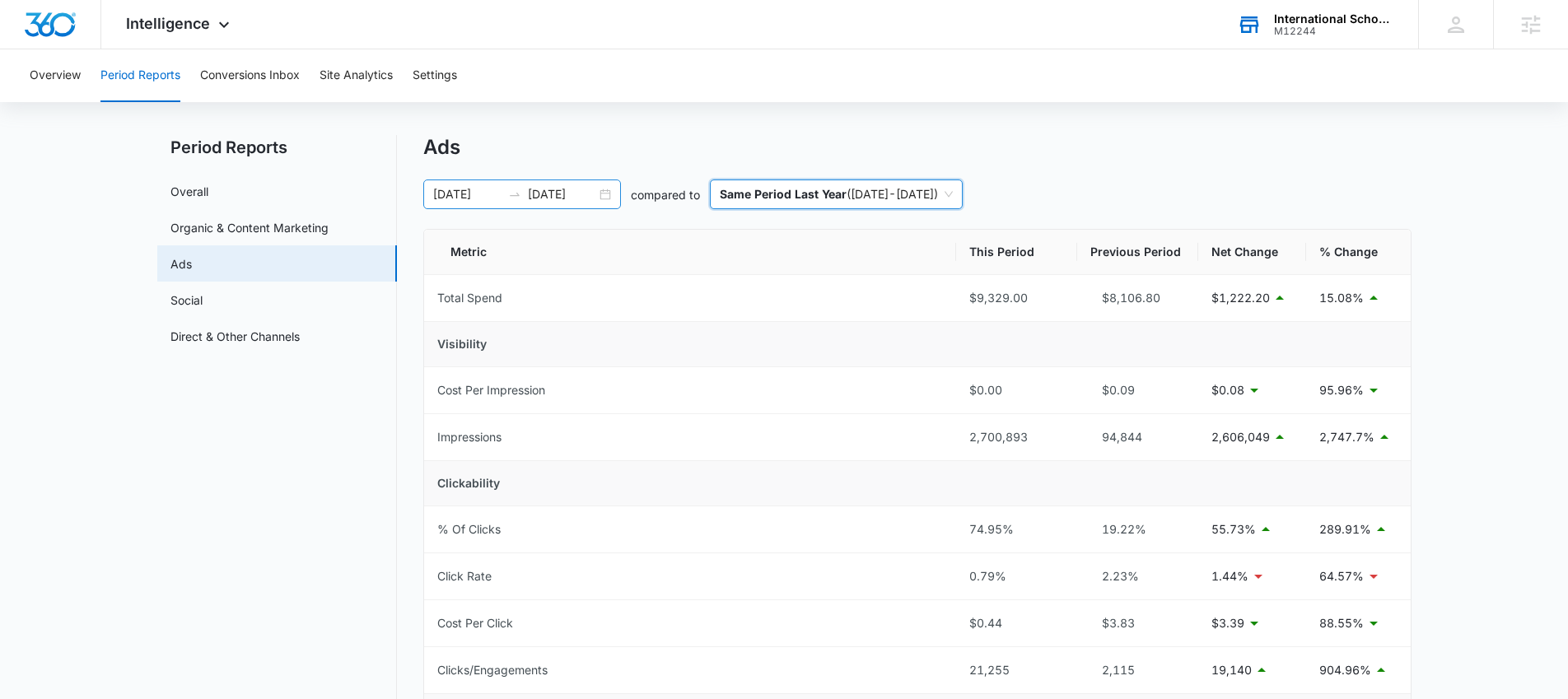
click at [602, 193] on div "[DATE] [DATE]" at bounding box center [521, 194] width 198 height 30
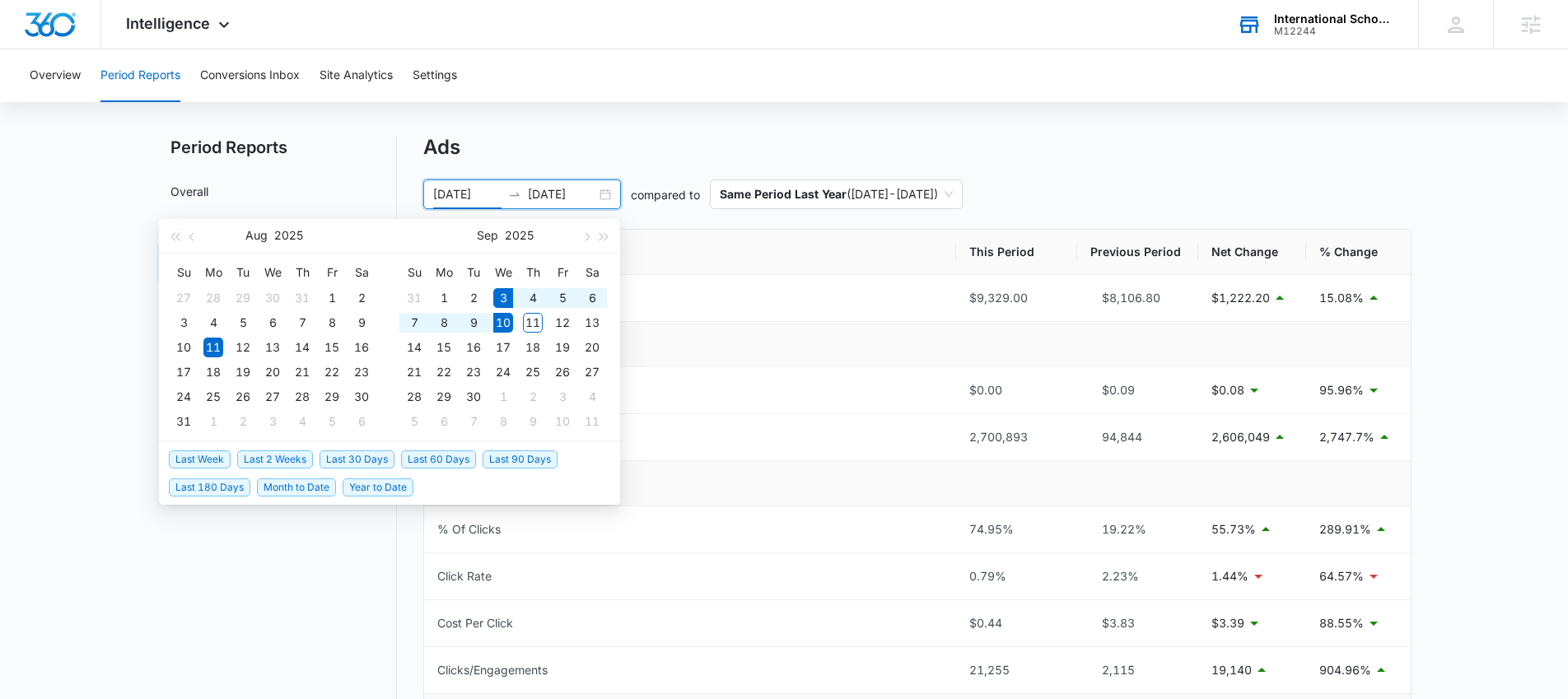
click at [197, 467] on span "Last Week" at bounding box center [199, 459] width 62 height 18
type input "[DATE]"
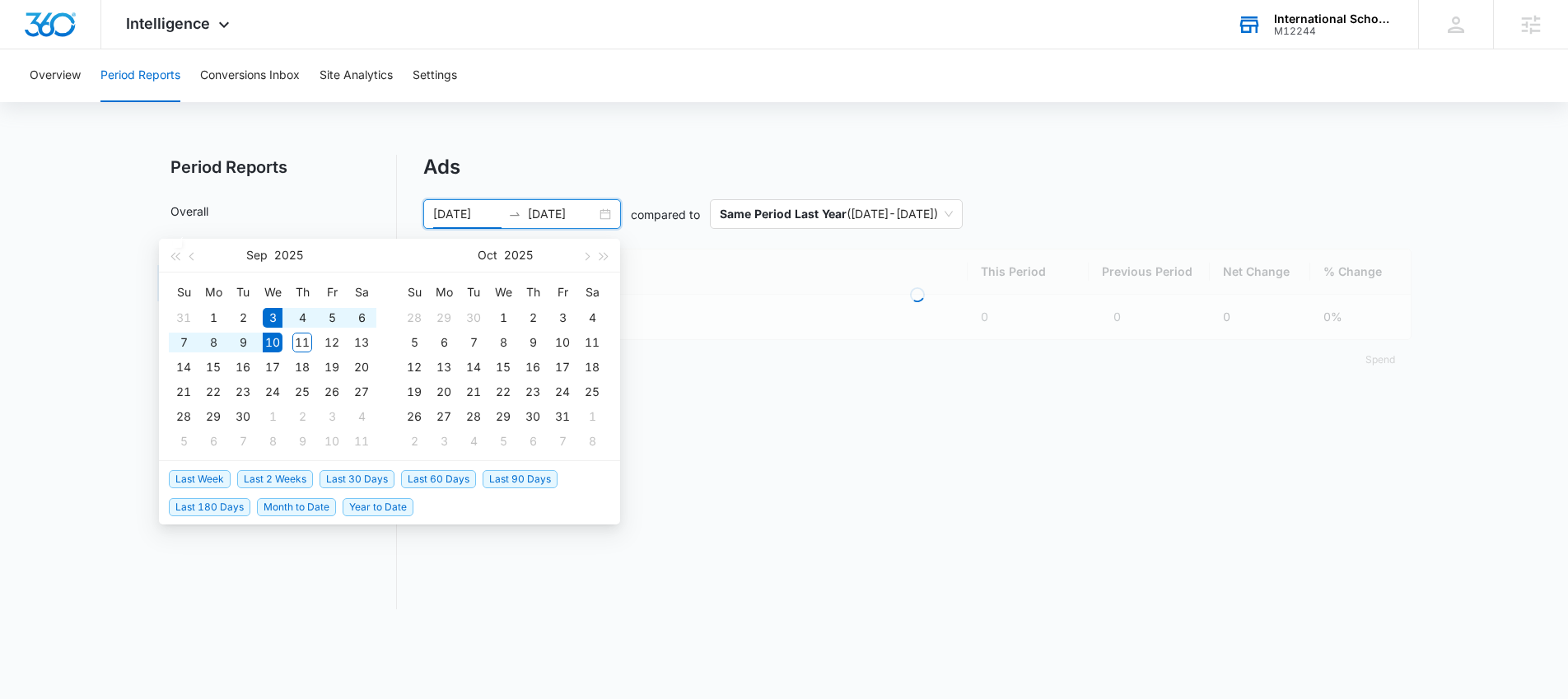
scroll to position [0, 0]
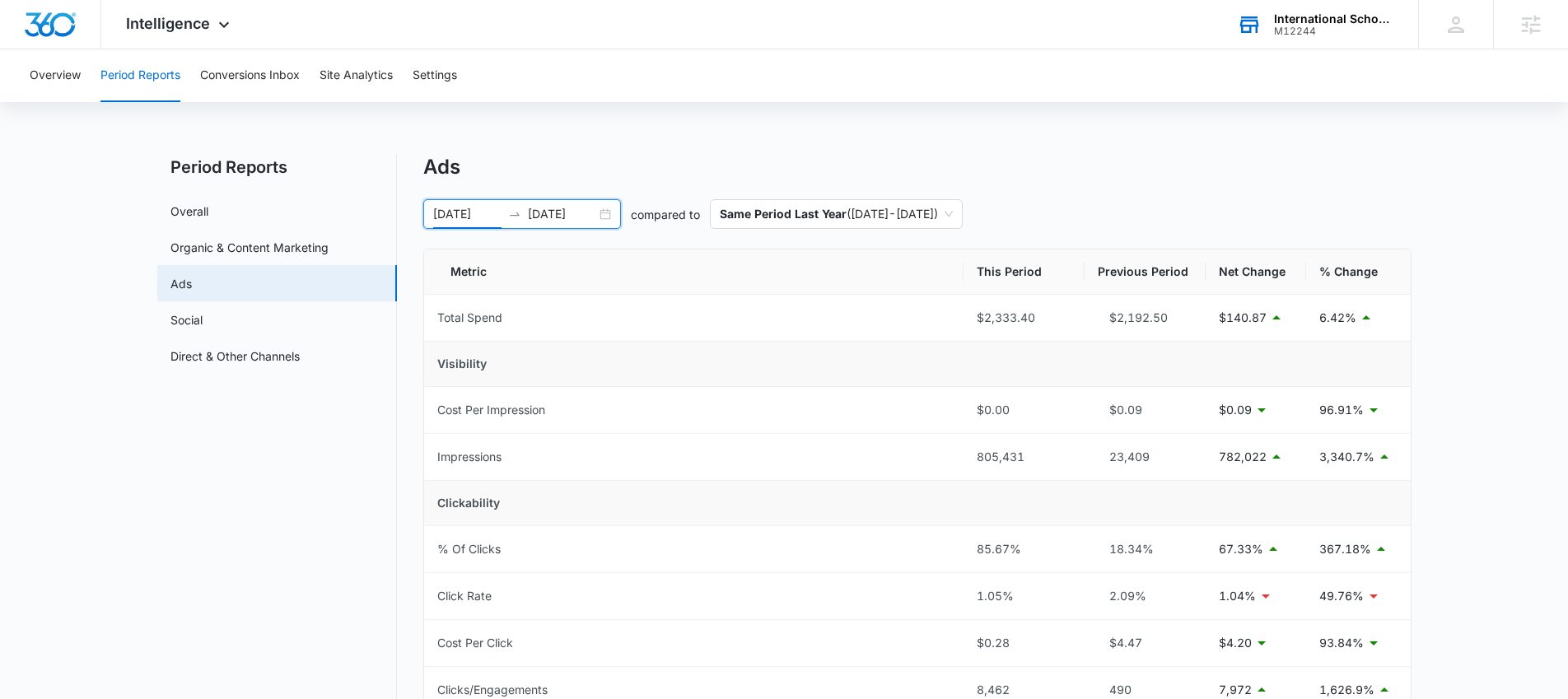
click at [1296, 20] on div "International School of Music" at bounding box center [1334, 19] width 120 height 13
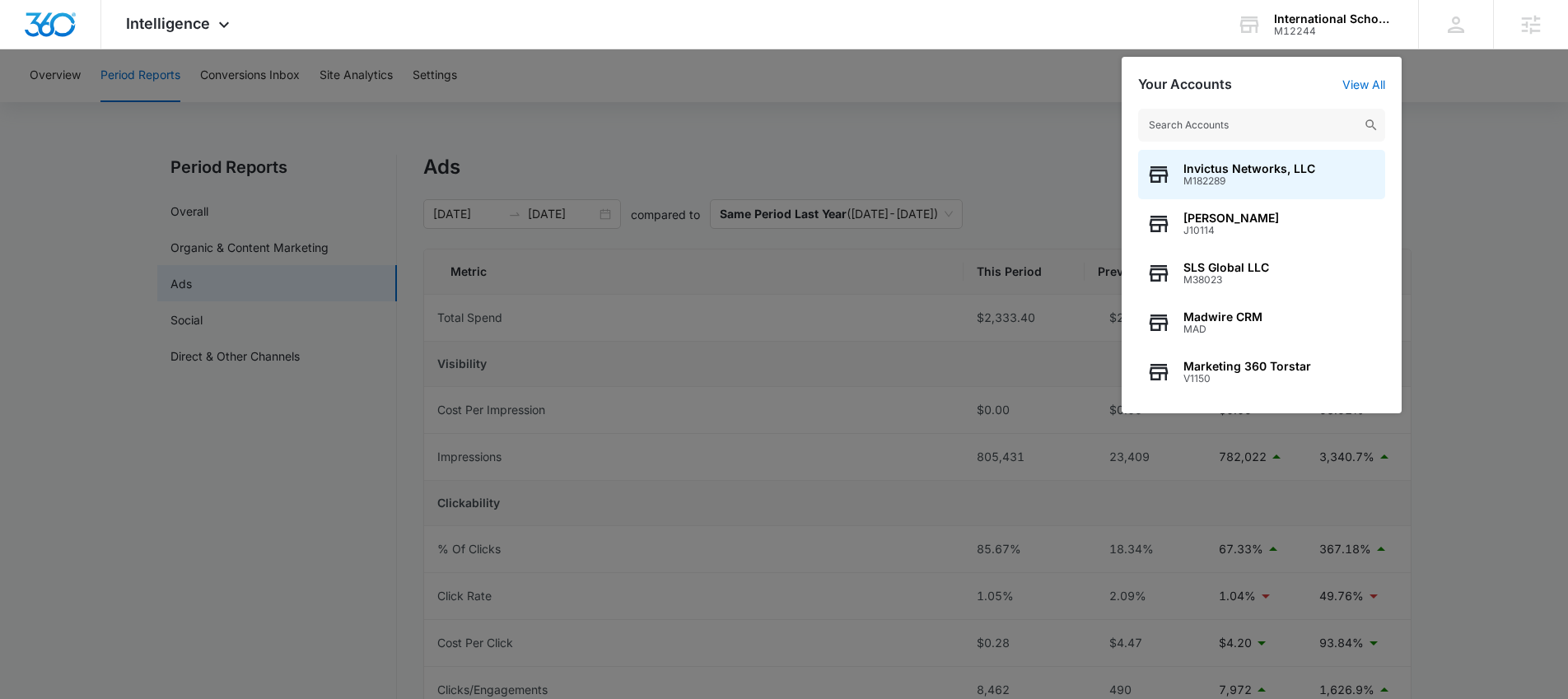
click at [1207, 116] on input "text" at bounding box center [1262, 125] width 247 height 33
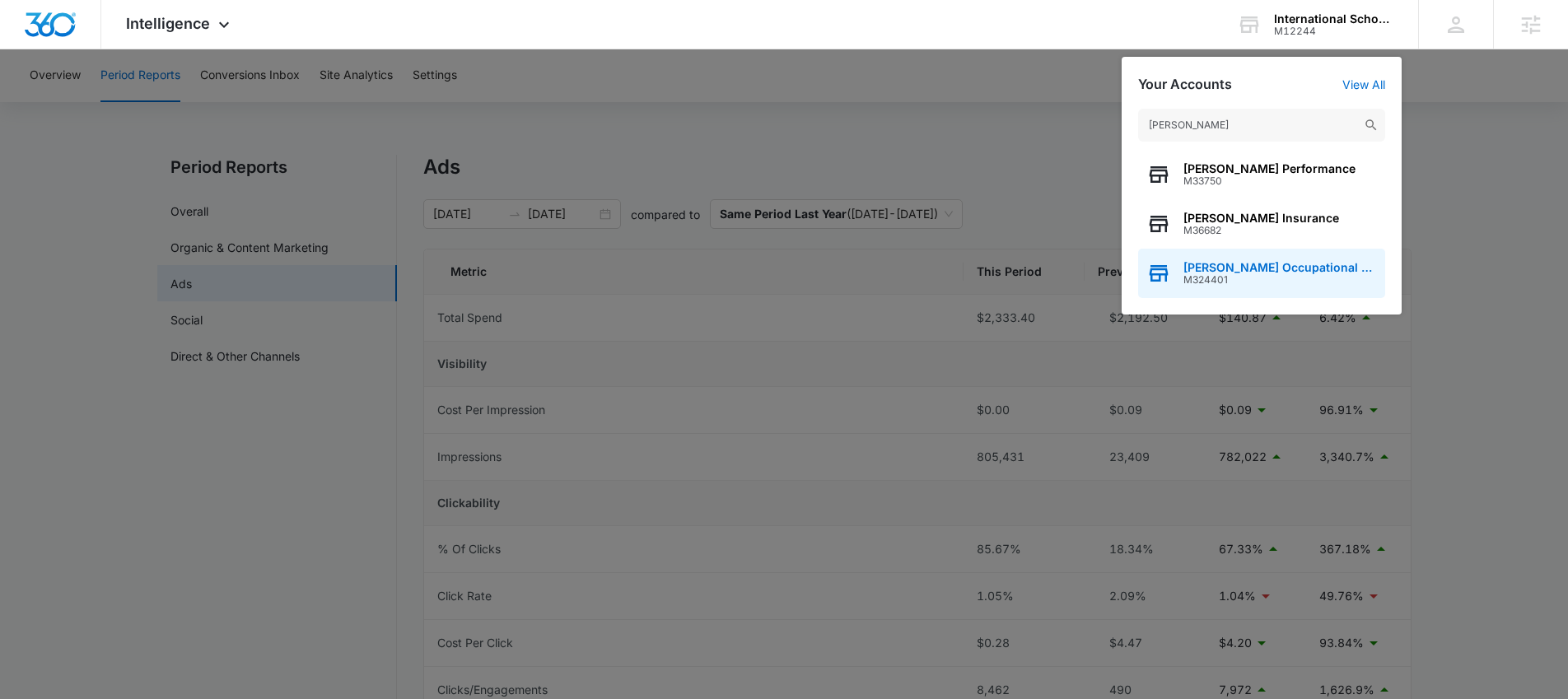
type input "[PERSON_NAME]"
click at [1216, 261] on span "[PERSON_NAME] Occupational and Physical Therapy" at bounding box center [1280, 268] width 194 height 13
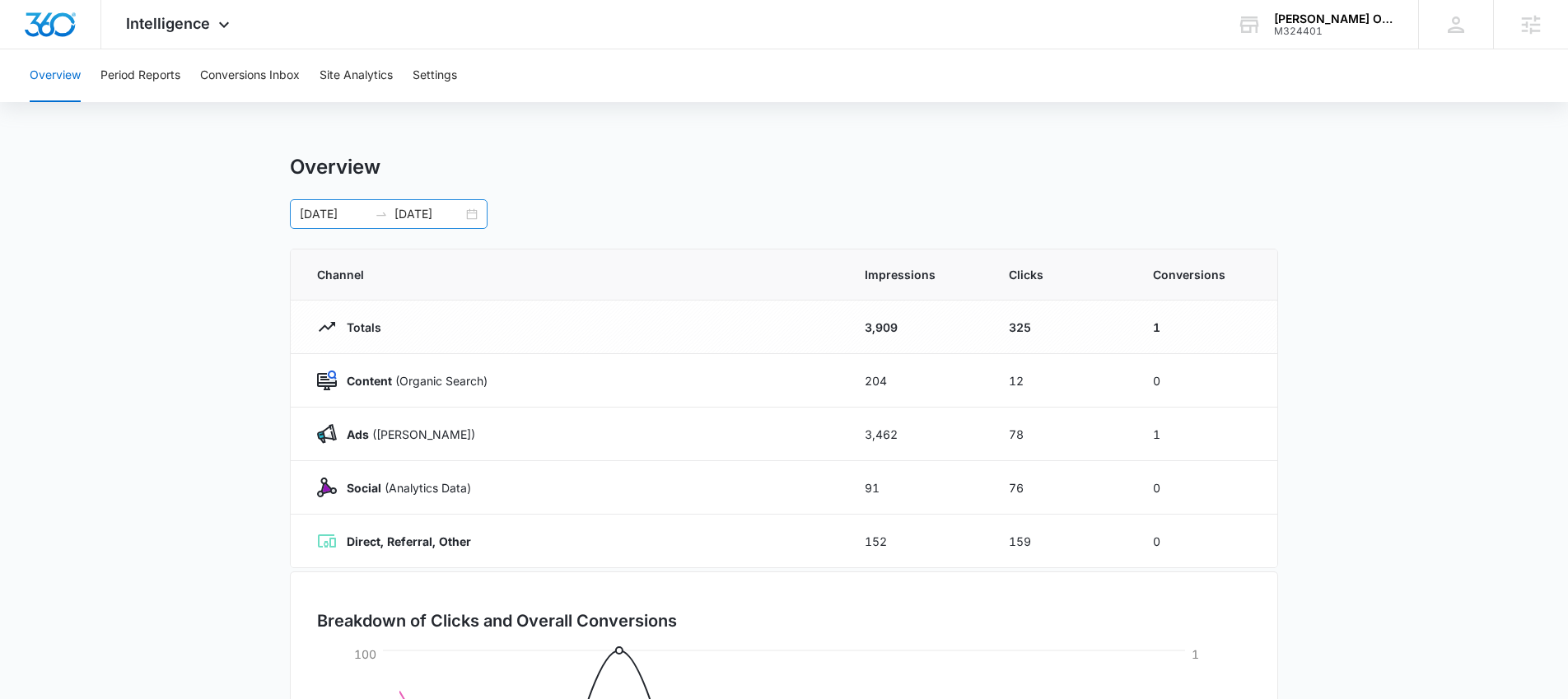
click at [467, 213] on div "[DATE] [DATE]" at bounding box center [388, 214] width 198 height 30
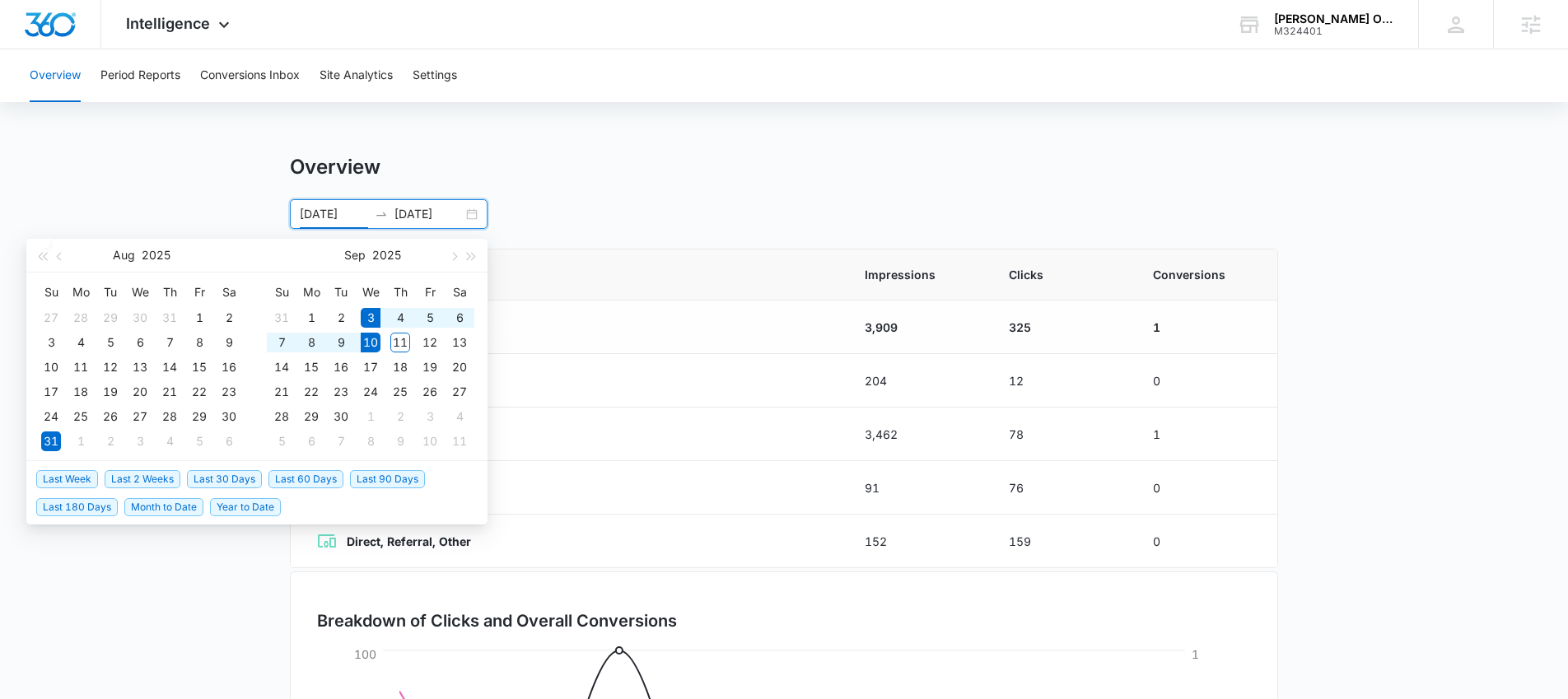
click at [70, 471] on span "Last Week" at bounding box center [67, 479] width 62 height 18
type input "[DATE]"
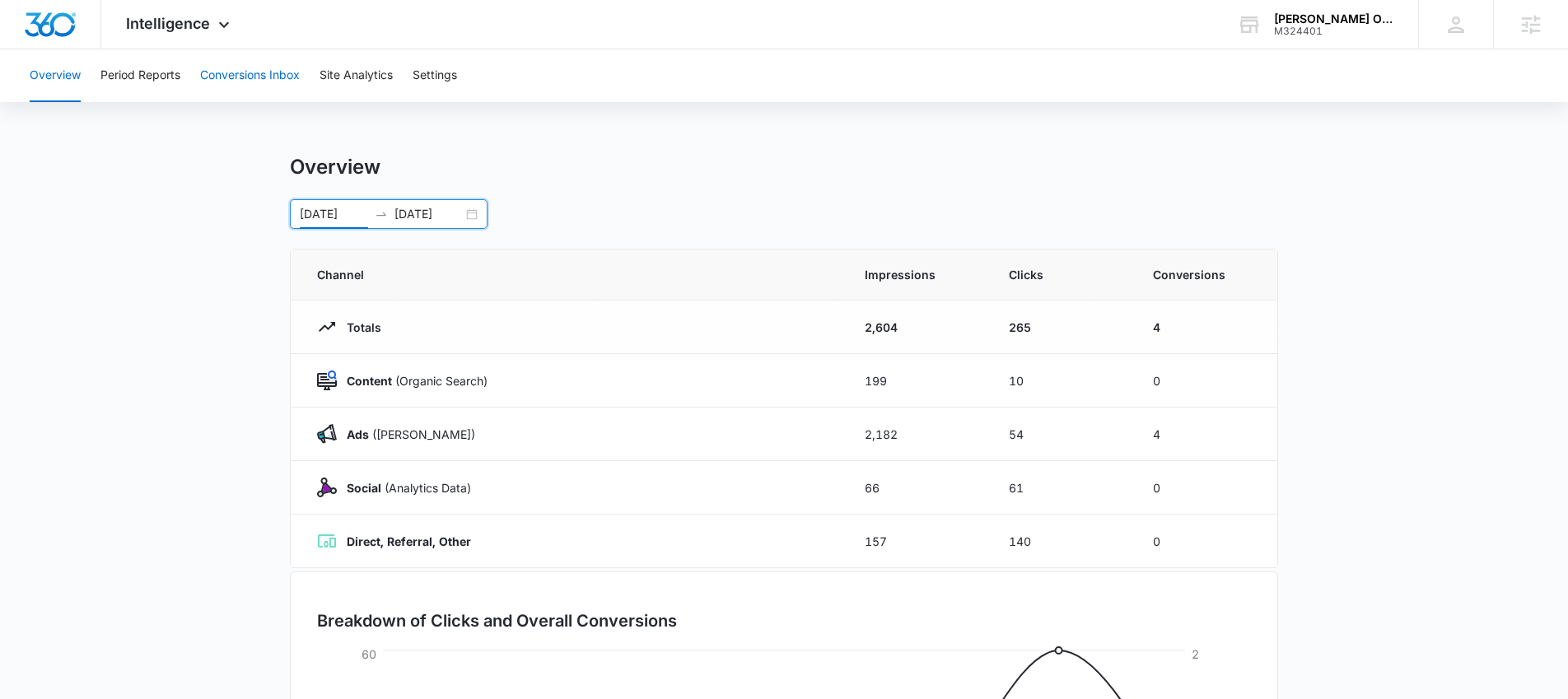
click at [240, 87] on button "Conversions Inbox" at bounding box center [250, 75] width 99 height 53
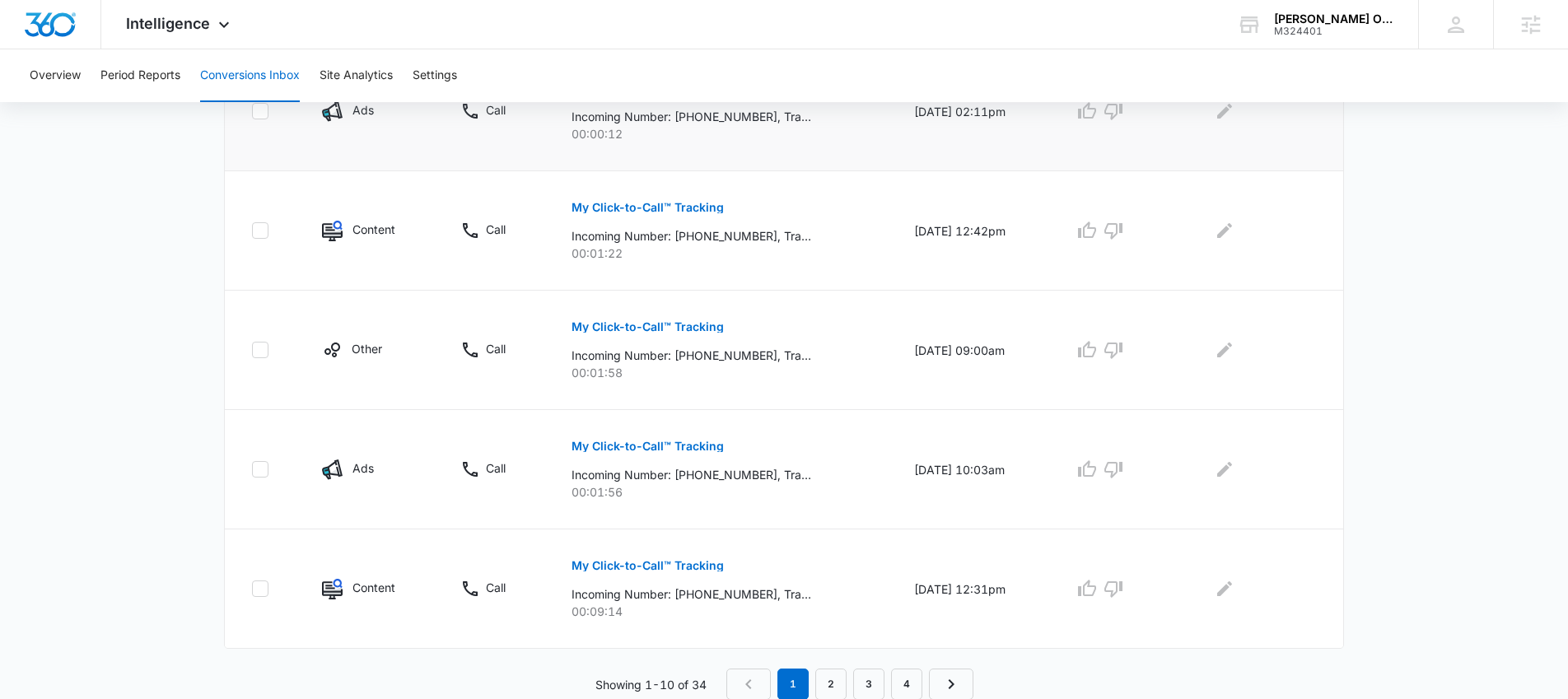
scroll to position [1065, 0]
click at [838, 677] on link "2" at bounding box center [831, 684] width 31 height 31
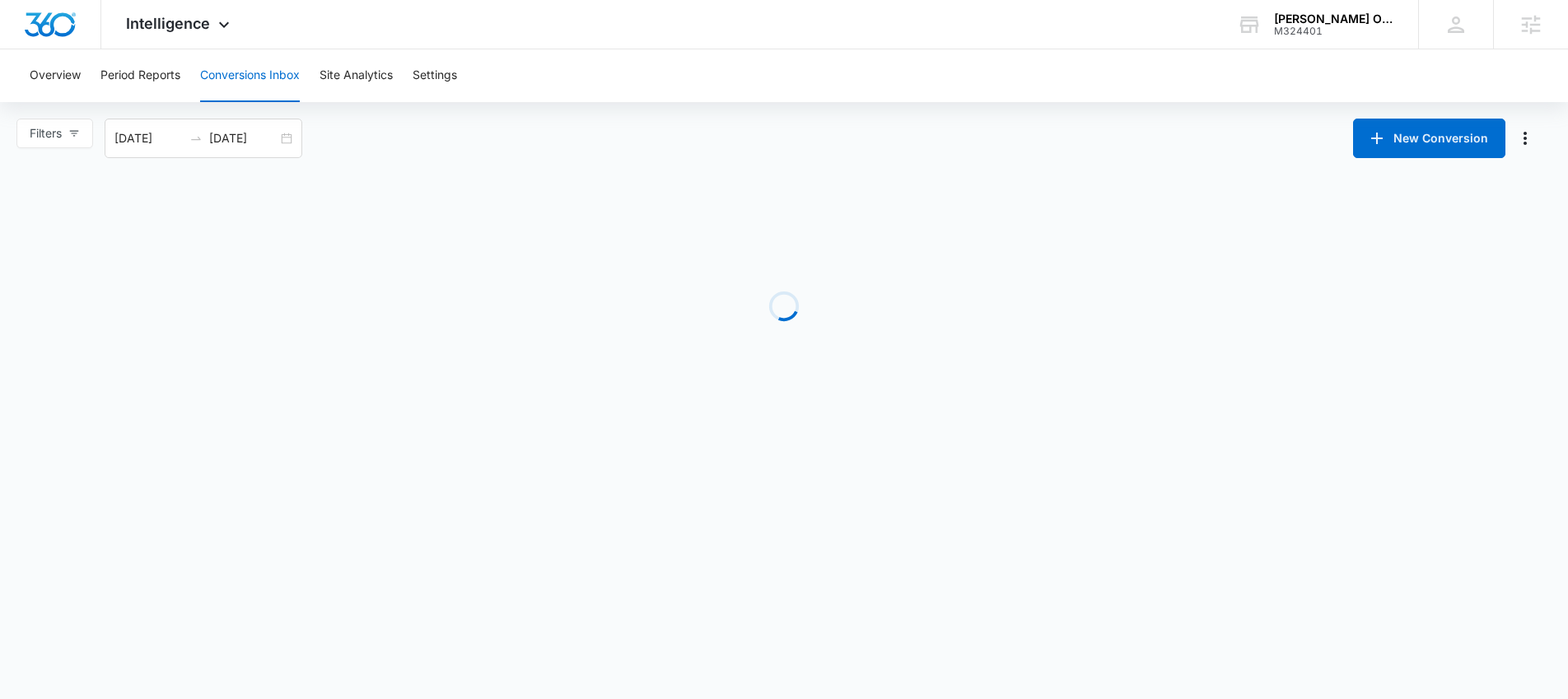
scroll to position [0, 0]
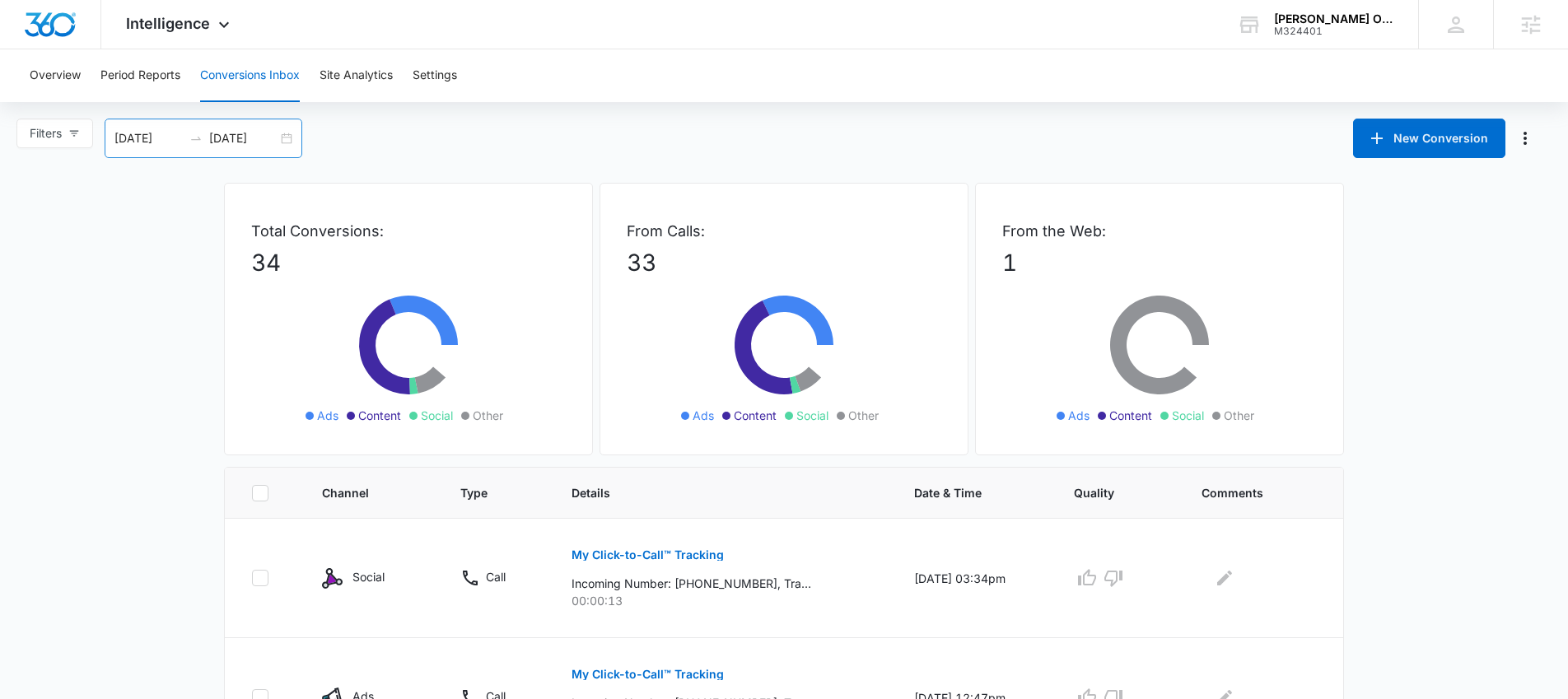
click at [292, 143] on div "[DATE] [DATE]" at bounding box center [203, 138] width 198 height 40
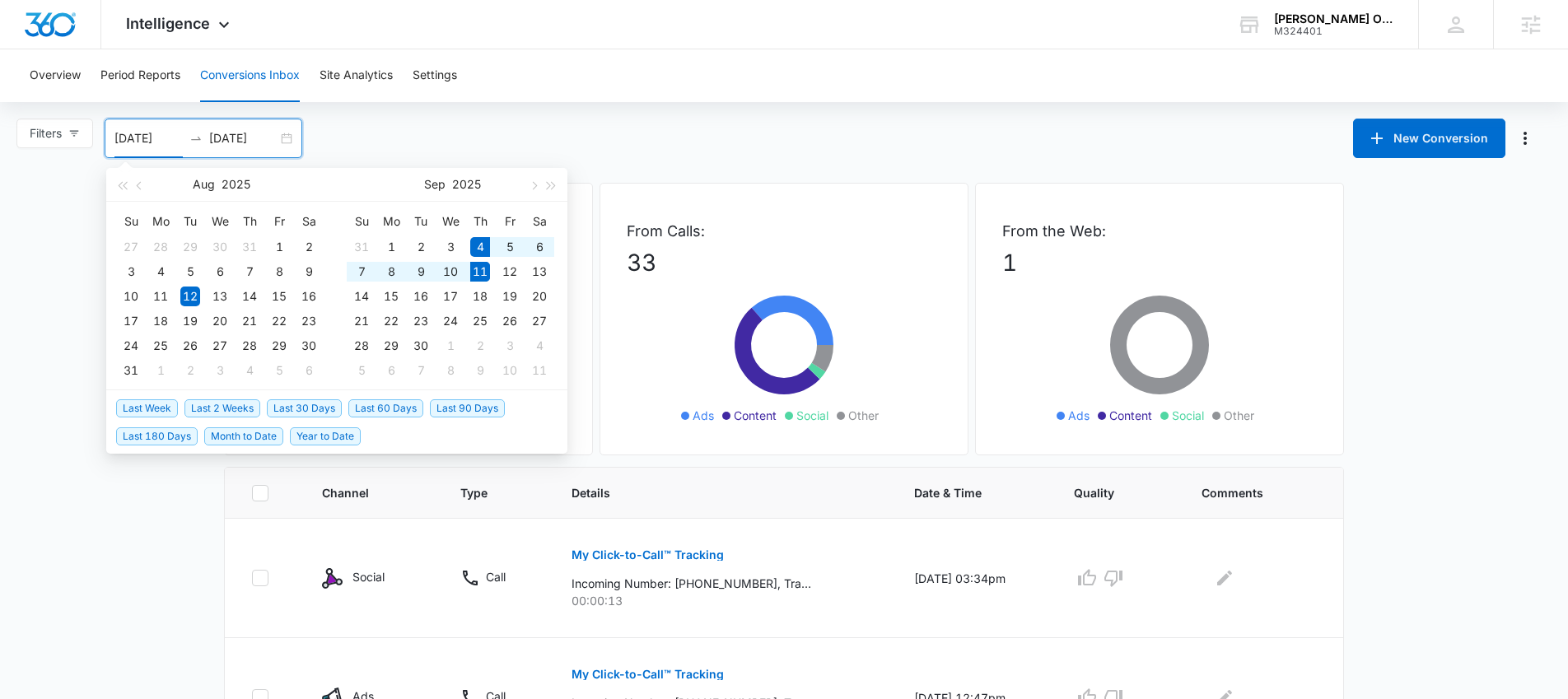
click at [174, 402] on span "Last Week" at bounding box center [146, 408] width 62 height 18
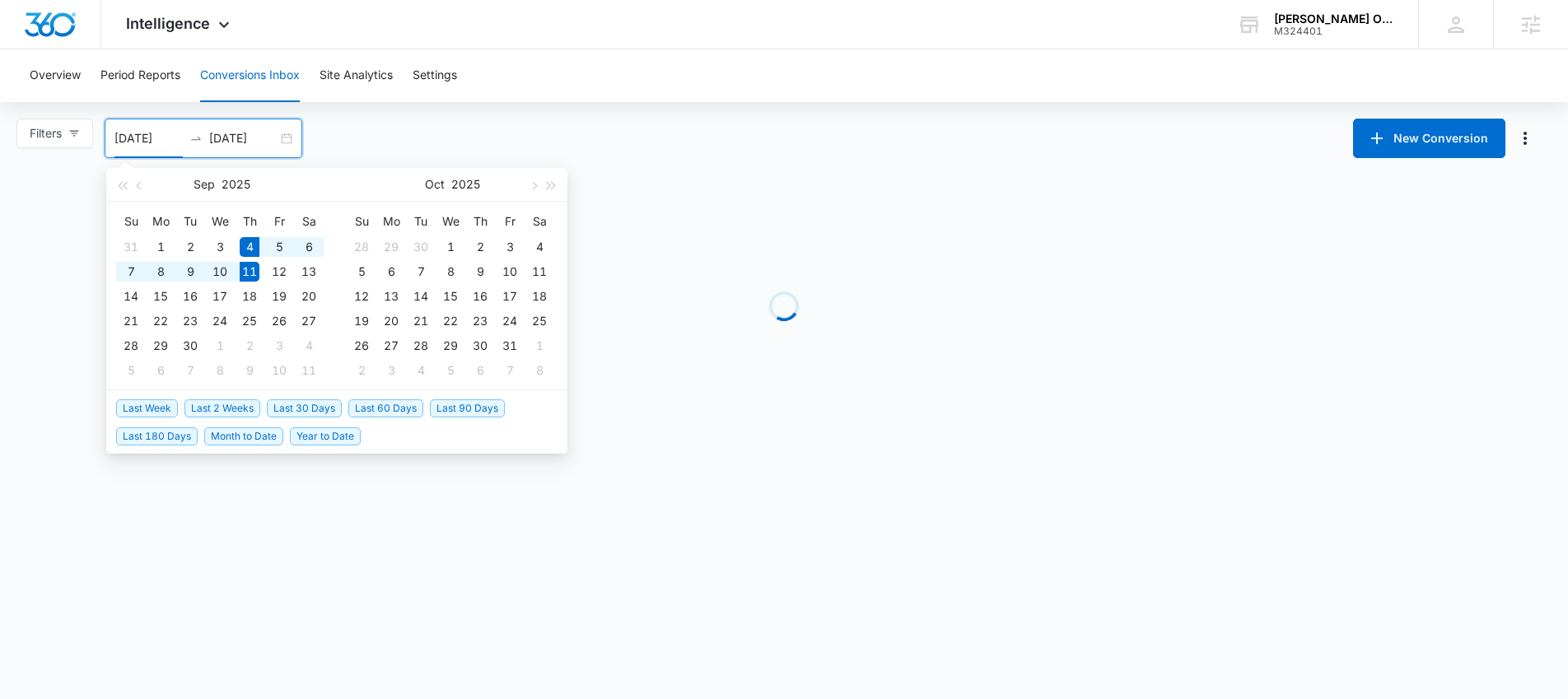
type input "[DATE]"
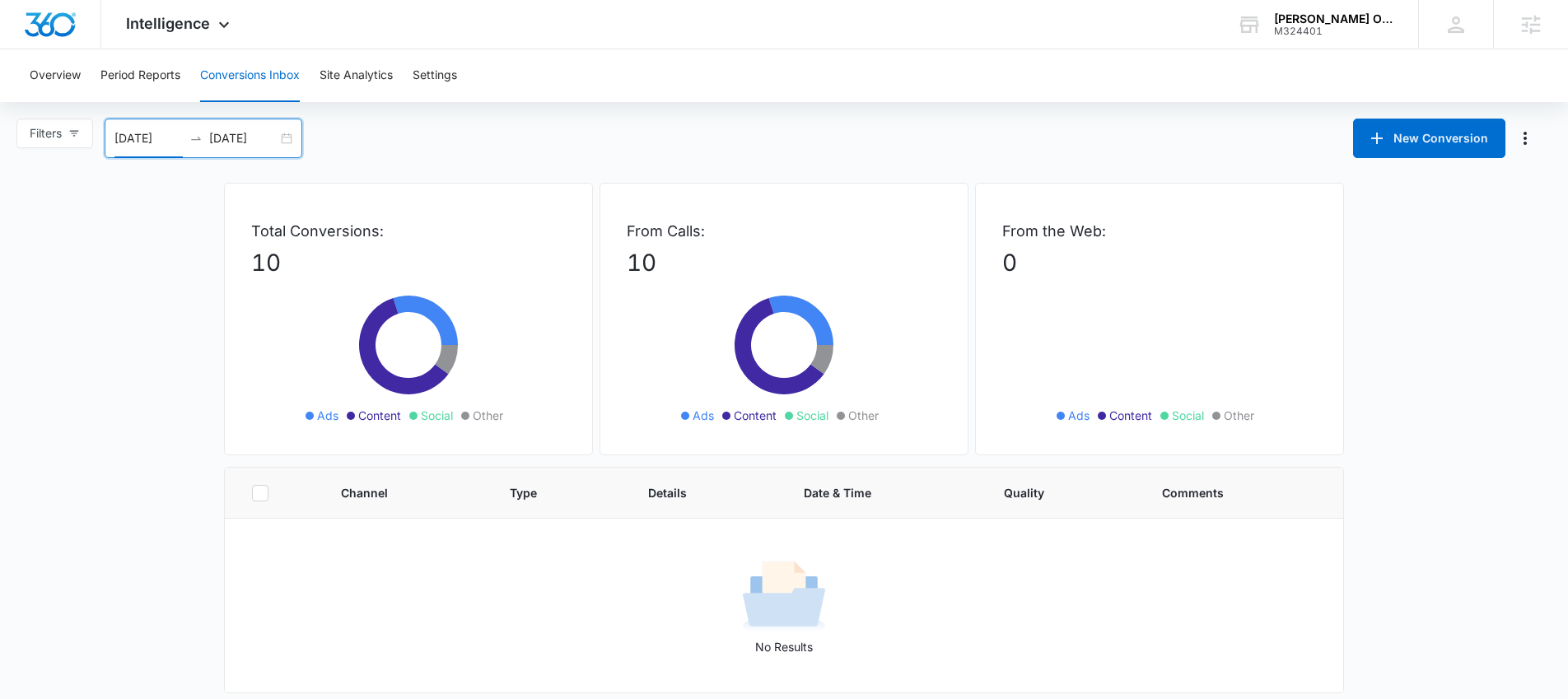
scroll to position [31, 0]
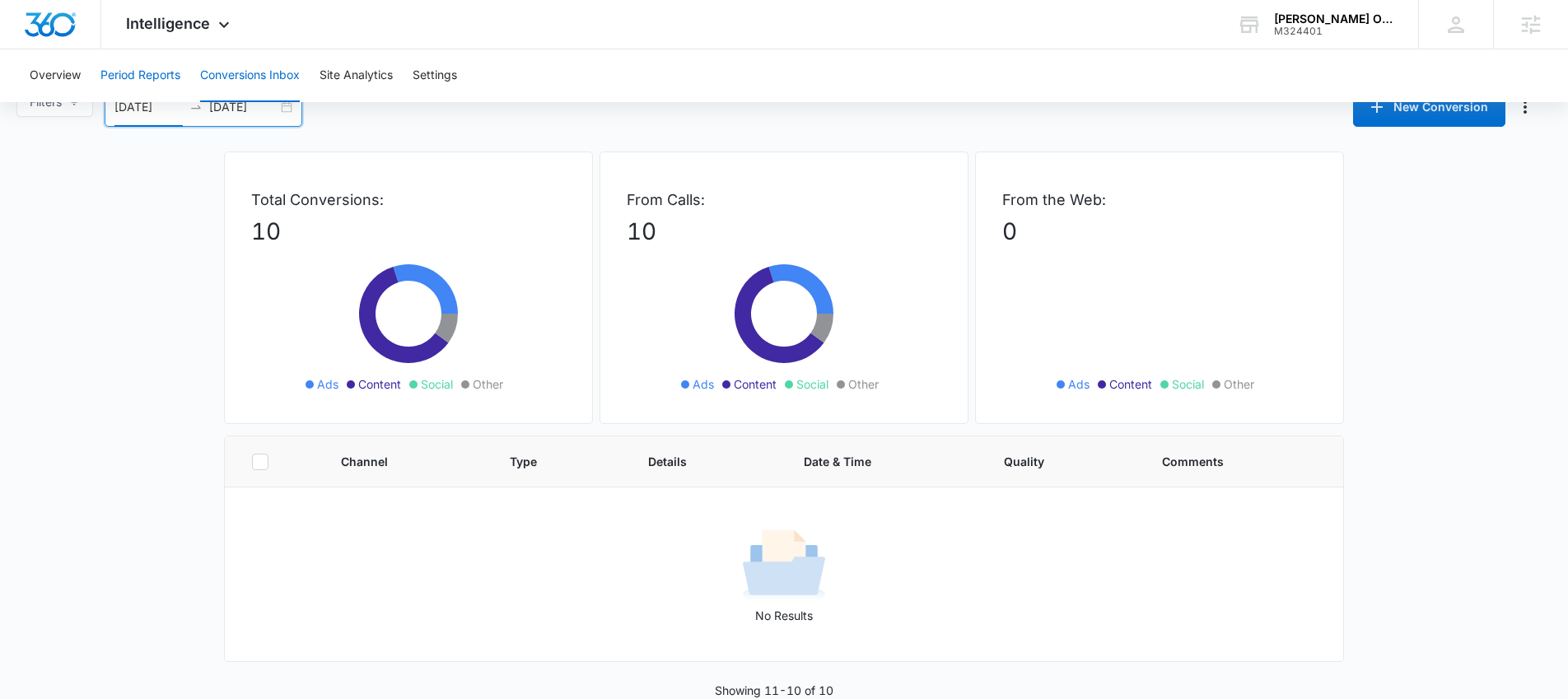
click at [153, 67] on button "Period Reports" at bounding box center [140, 75] width 80 height 53
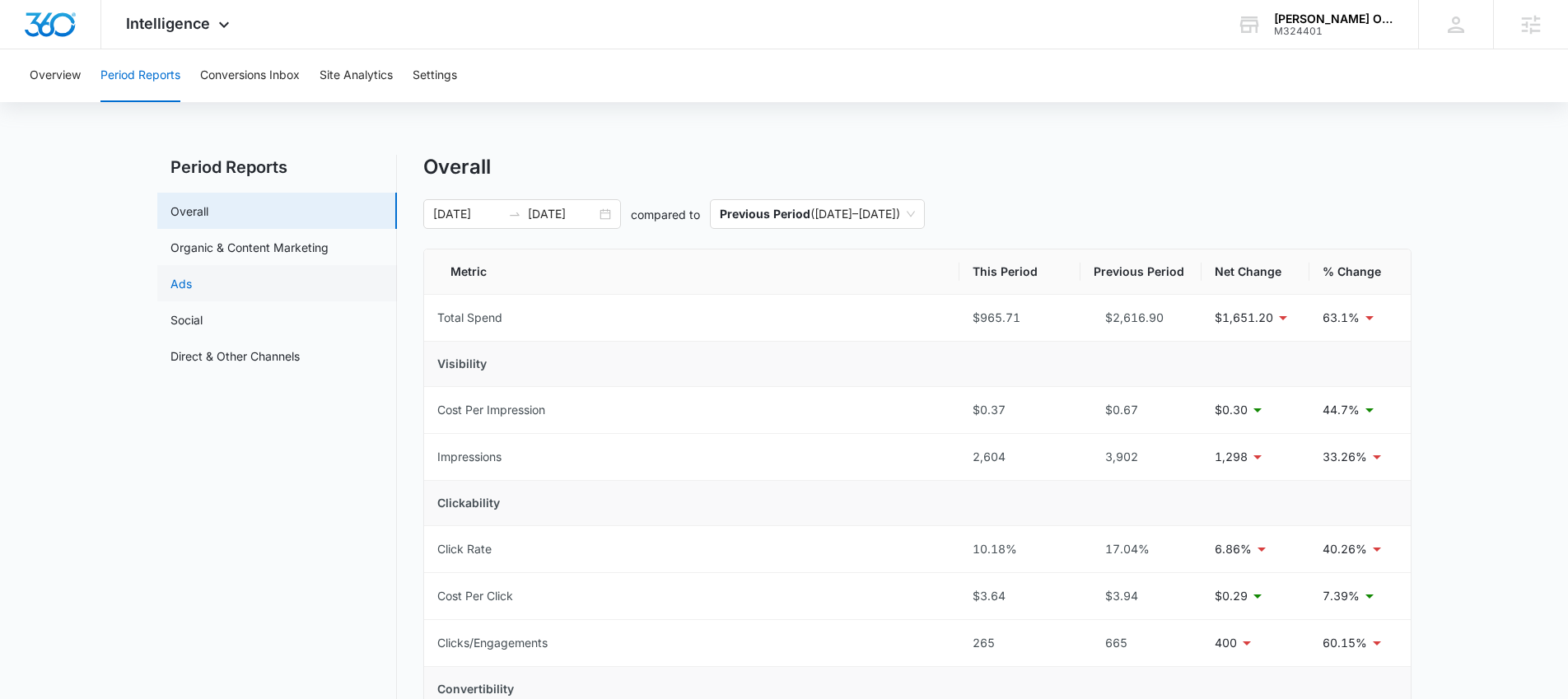
click at [192, 283] on link "Ads" at bounding box center [181, 283] width 21 height 17
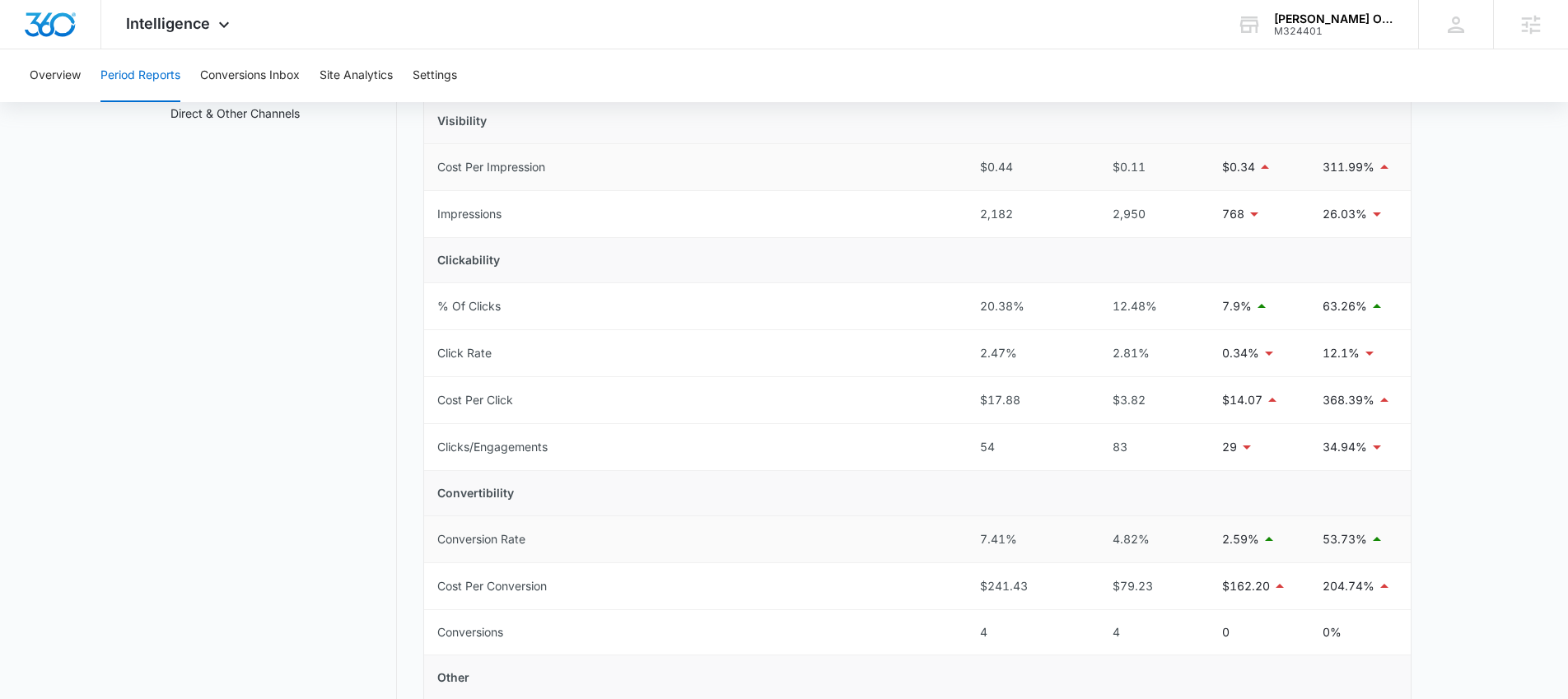
scroll to position [245, 0]
drag, startPoint x: 964, startPoint y: 532, endPoint x: 1167, endPoint y: 532, distance: 203.0
click at [1167, 532] on tr "Conversion Rate 7.41% 4.82% 2.59% 53.73%" at bounding box center [917, 538] width 987 height 47
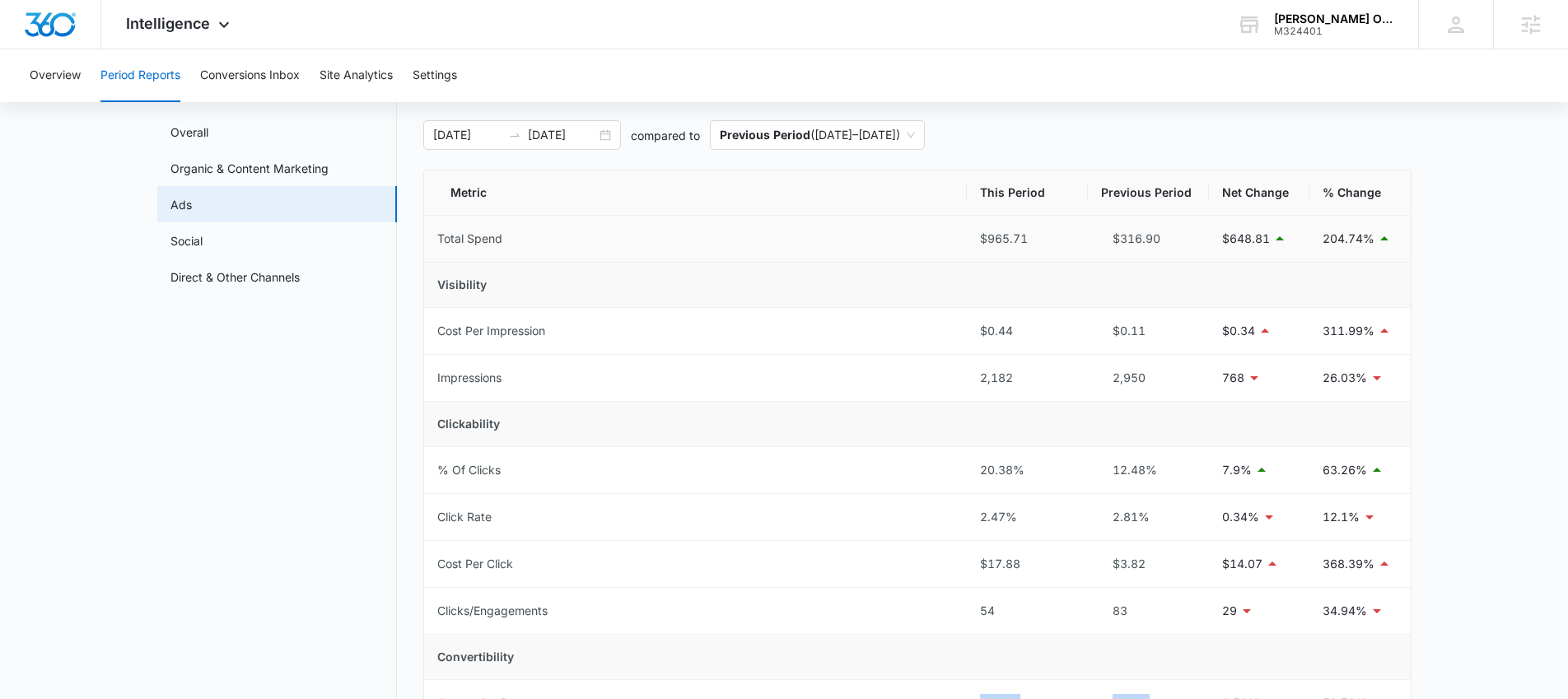
scroll to position [69, 0]
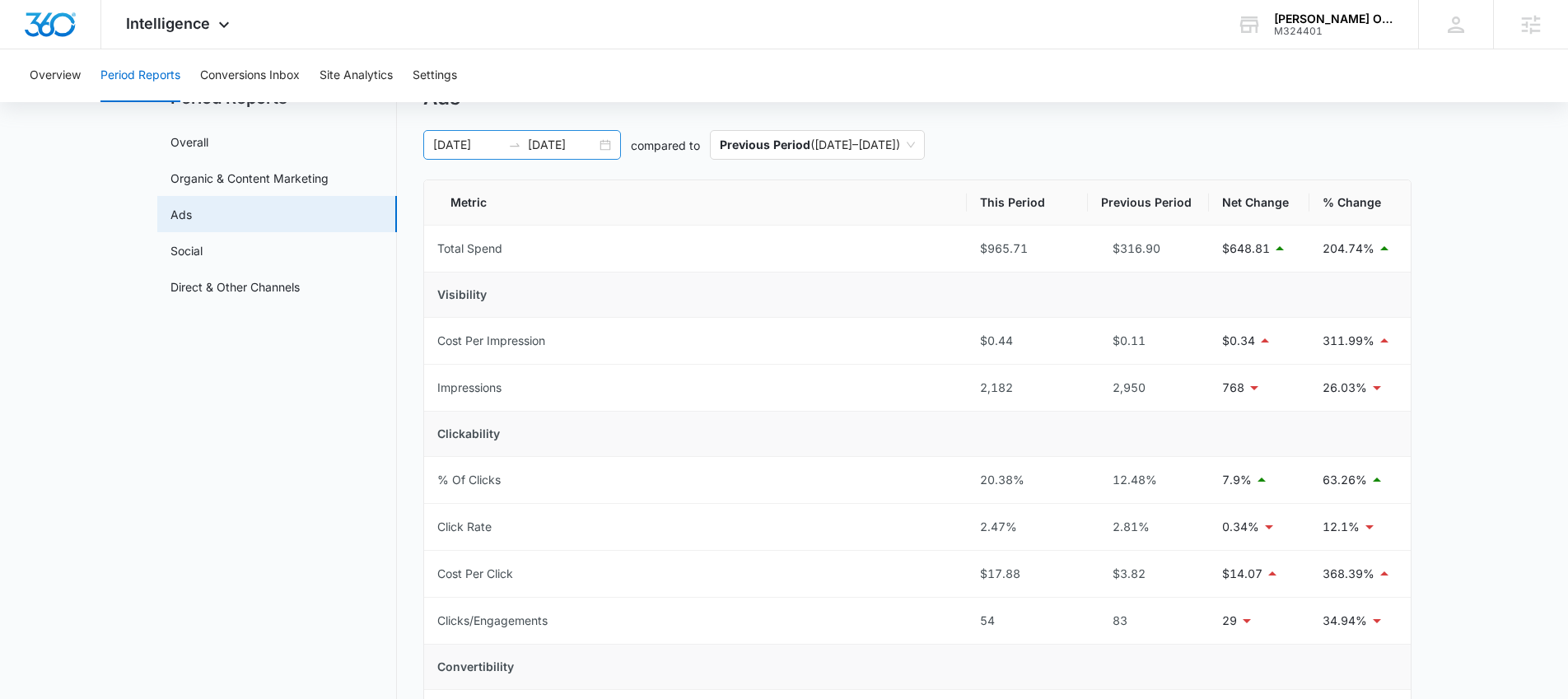
click at [611, 147] on div "[DATE] [DATE]" at bounding box center [521, 145] width 198 height 30
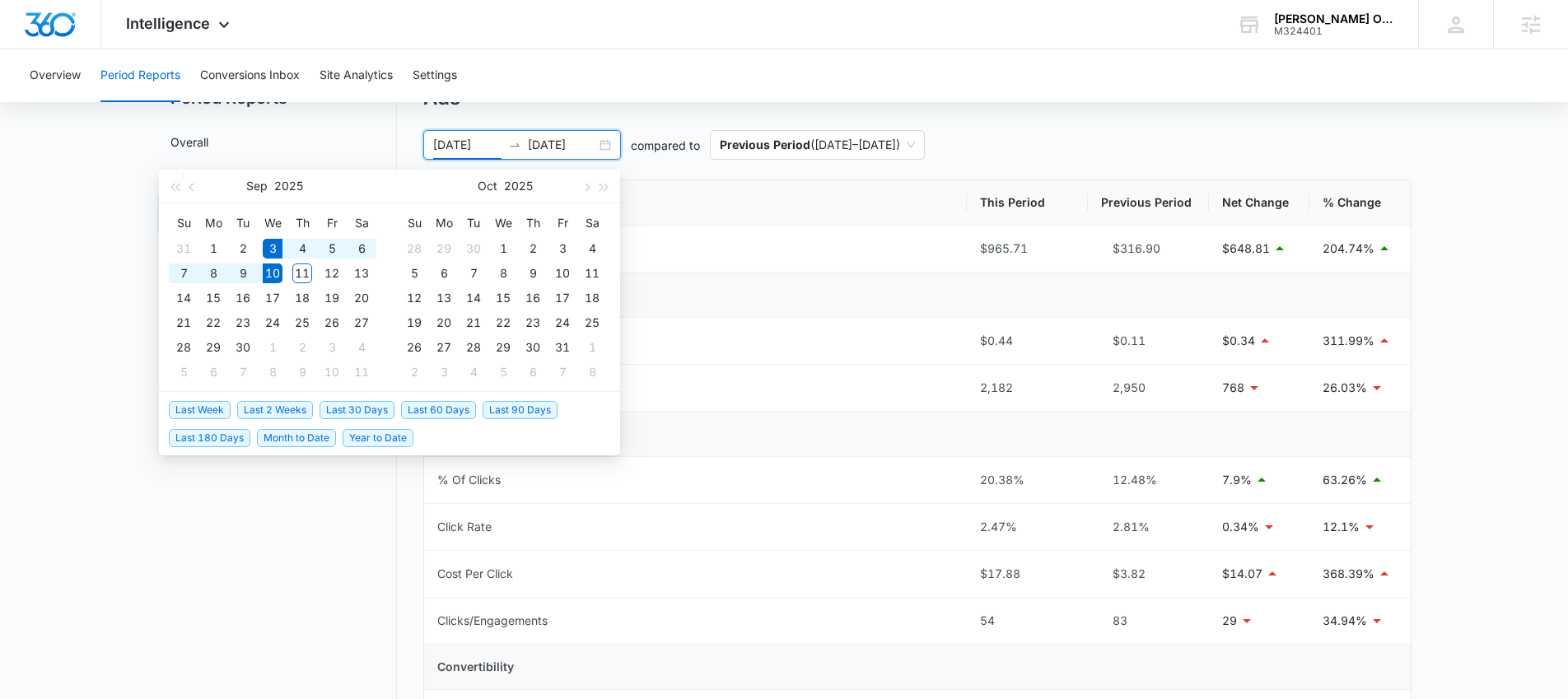
click at [416, 117] on div "Period Reports Overall Organic & Content Marketing Ads Social Direct & Other Ch…" at bounding box center [784, 603] width 1254 height 1035
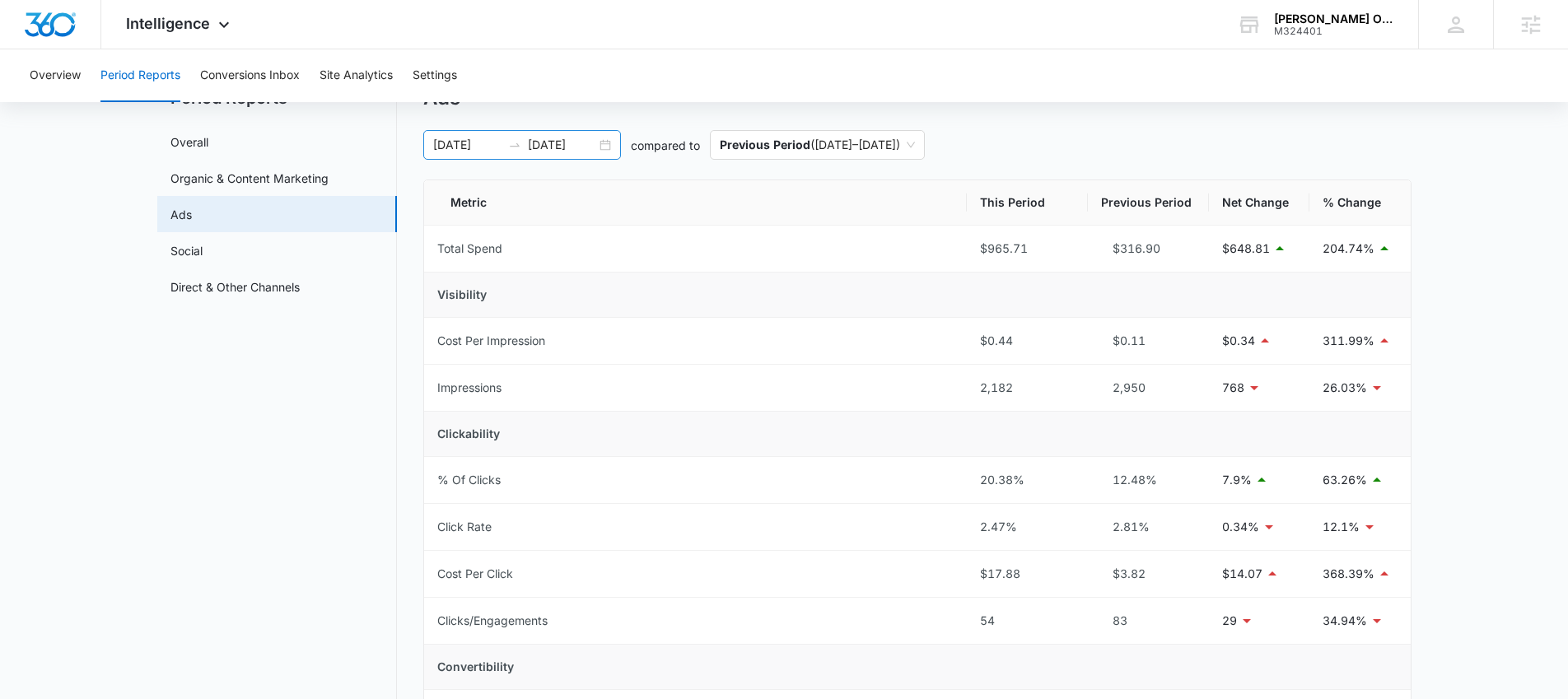
click at [614, 145] on div "[DATE] [DATE]" at bounding box center [521, 145] width 198 height 30
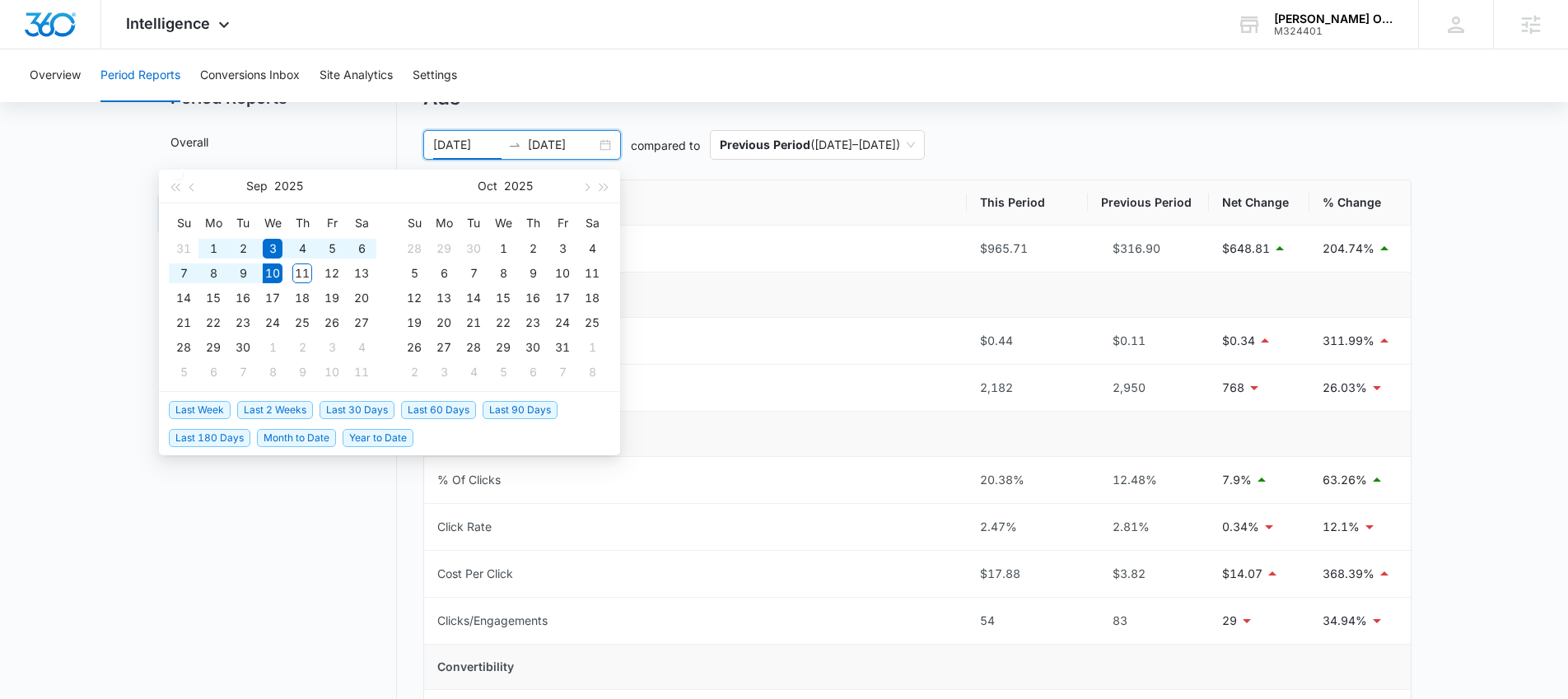
click at [353, 405] on span "Last 30 Days" at bounding box center [357, 410] width 75 height 18
type input "[DATE]"
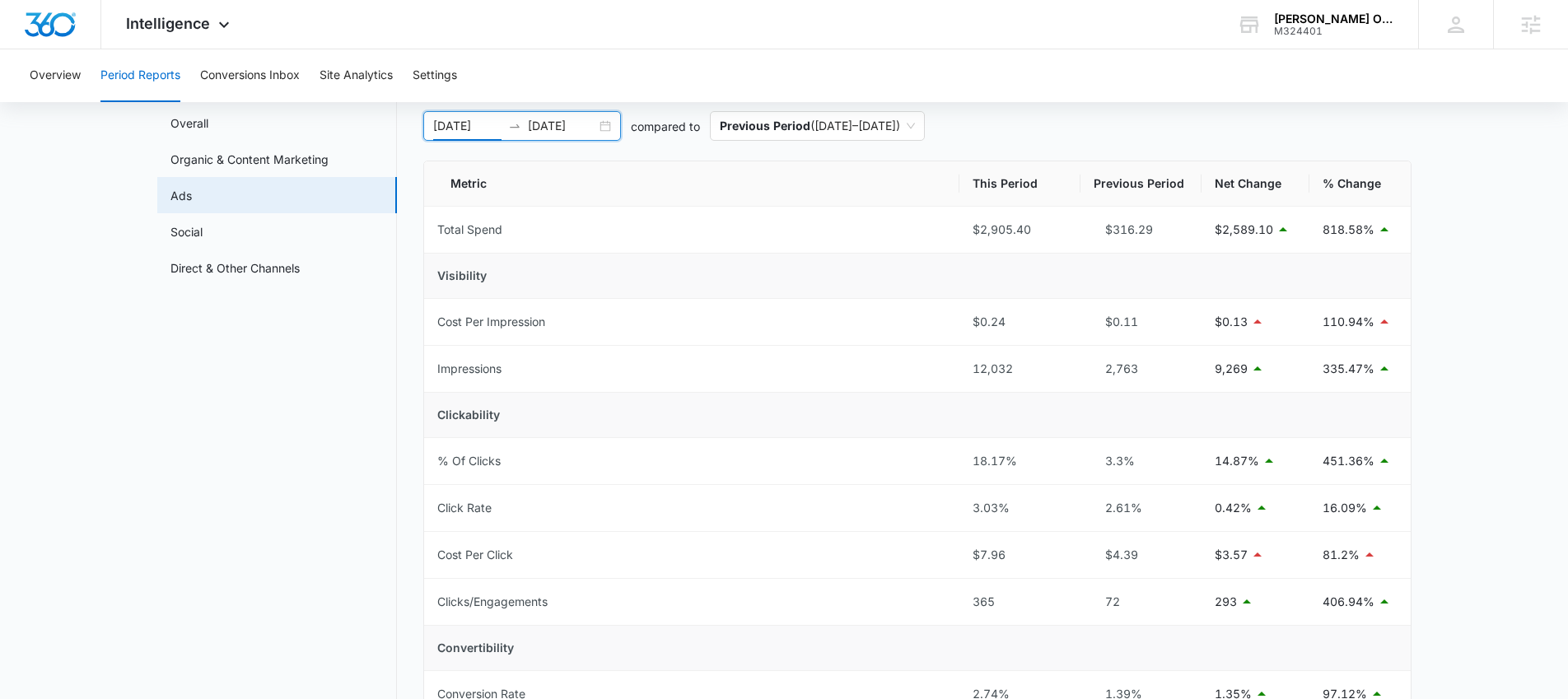
scroll to position [89, 0]
